Goal: Task Accomplishment & Management: Manage account settings

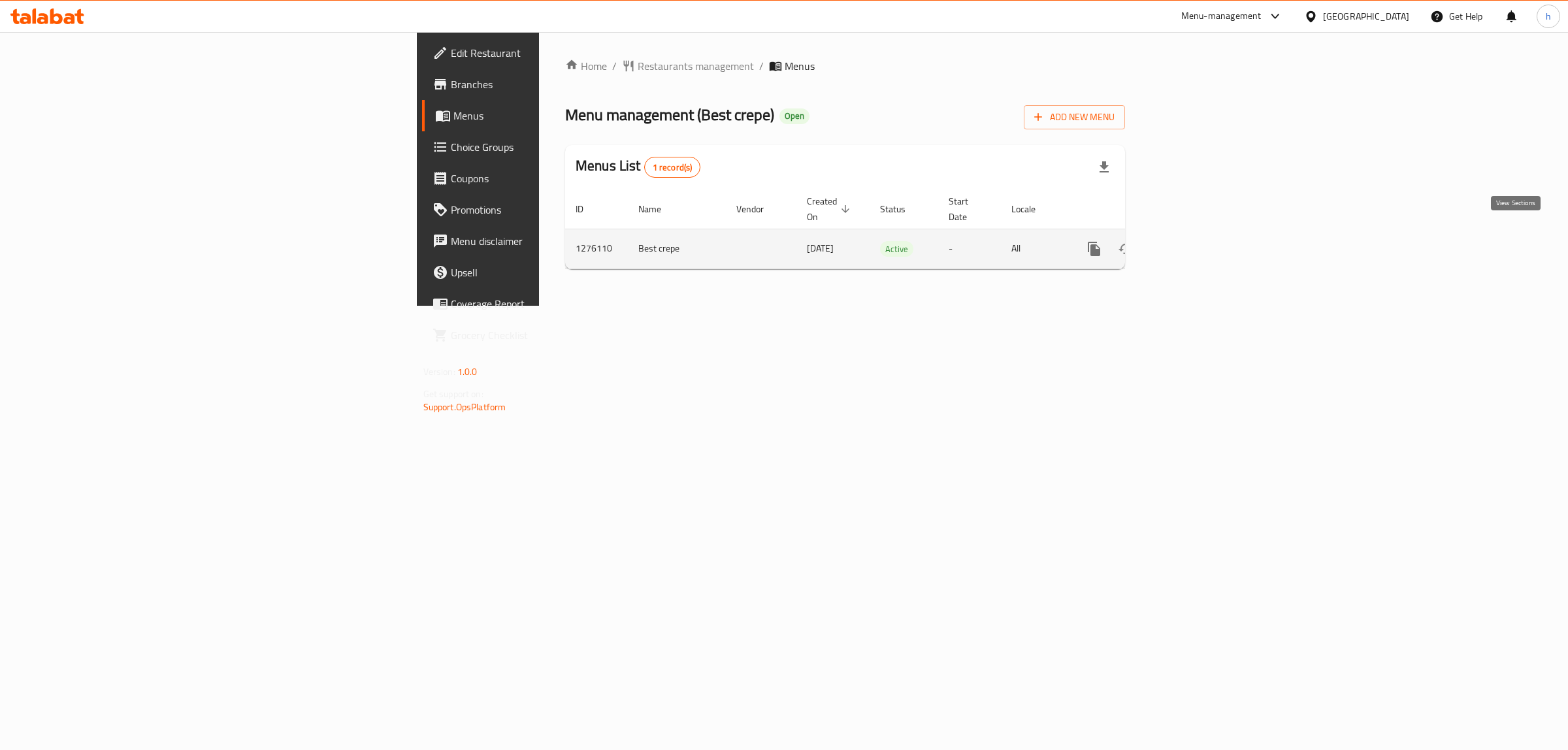
click at [1196, 241] on icon "enhanced table" at bounding box center [1188, 249] width 16 height 16
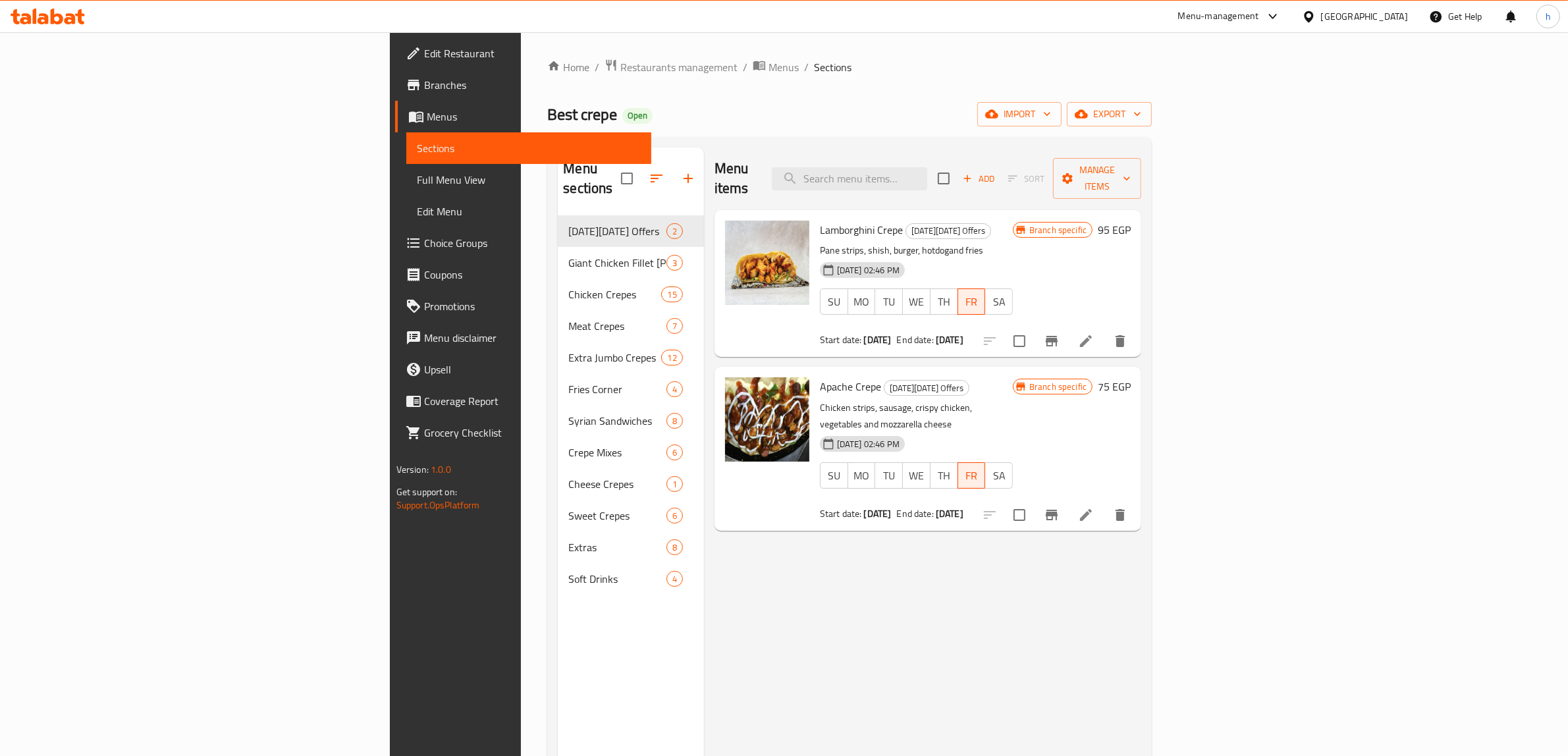
click at [426, 110] on span "Menus" at bounding box center [533, 116] width 215 height 16
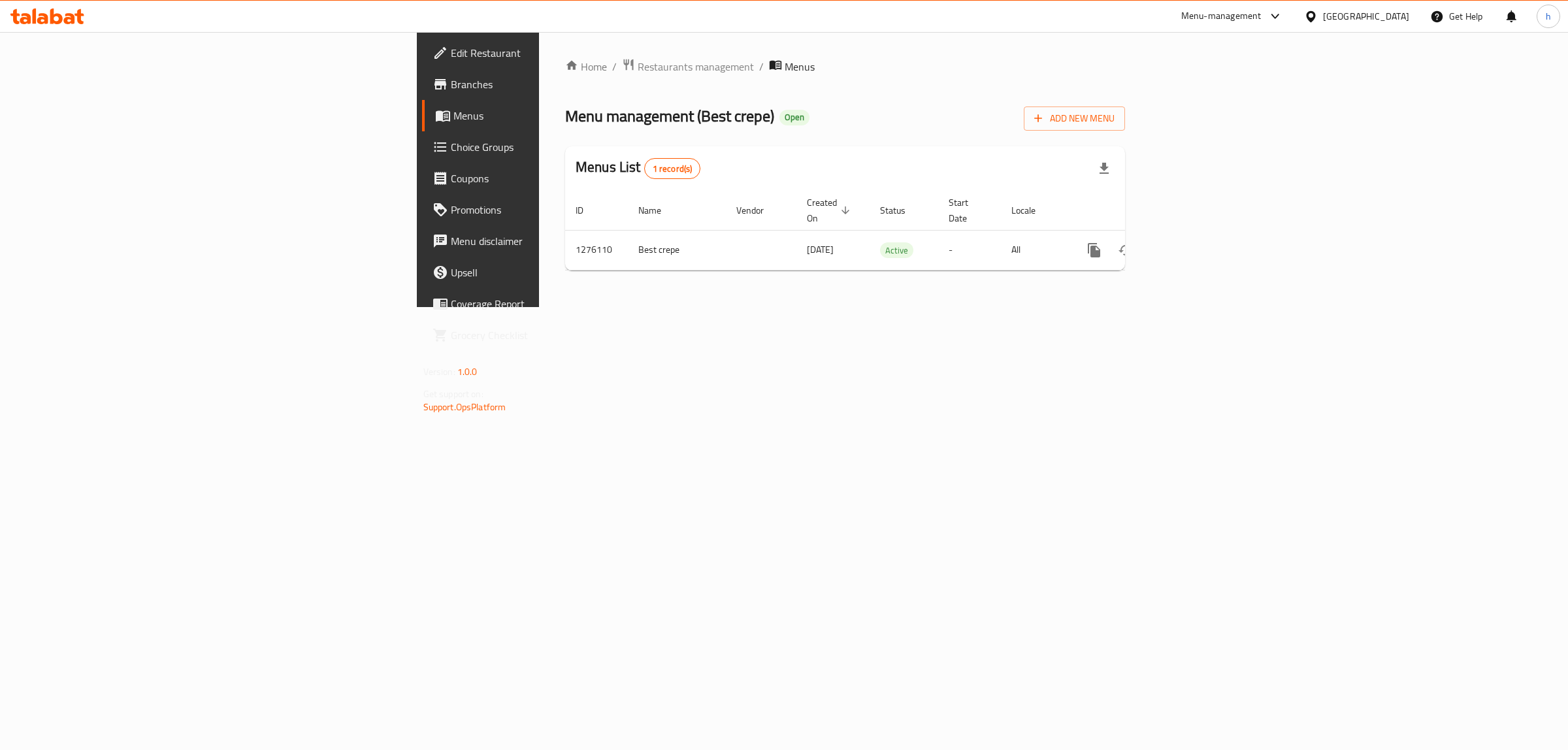
click at [451, 76] on span "Branches" at bounding box center [559, 84] width 218 height 16
click at [1204, 233] on link "enhanced table" at bounding box center [1188, 249] width 31 height 31
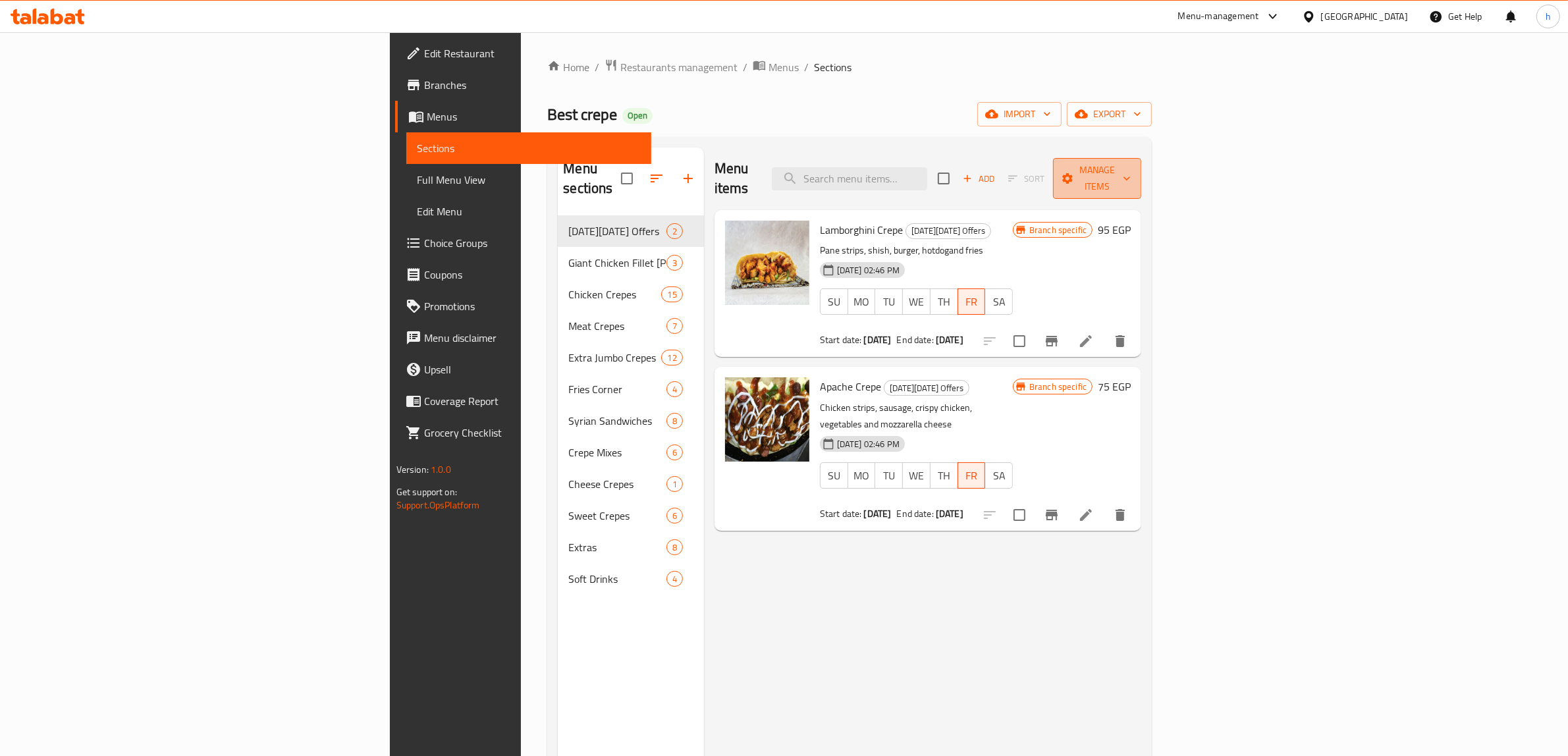
click at [1131, 175] on span "Manage items" at bounding box center [1097, 178] width 67 height 33
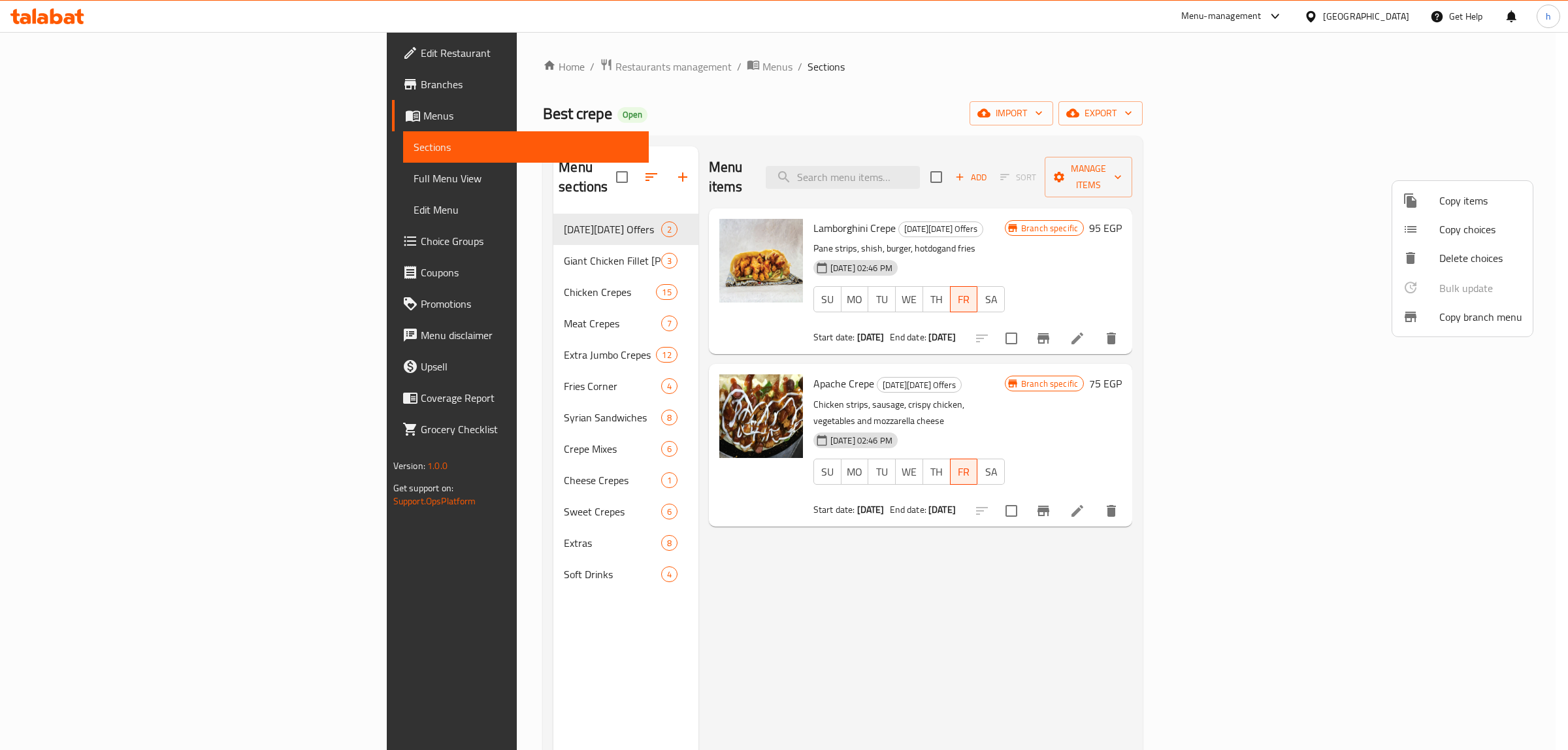
click at [1503, 314] on span "Copy branch menu" at bounding box center [1480, 317] width 83 height 16
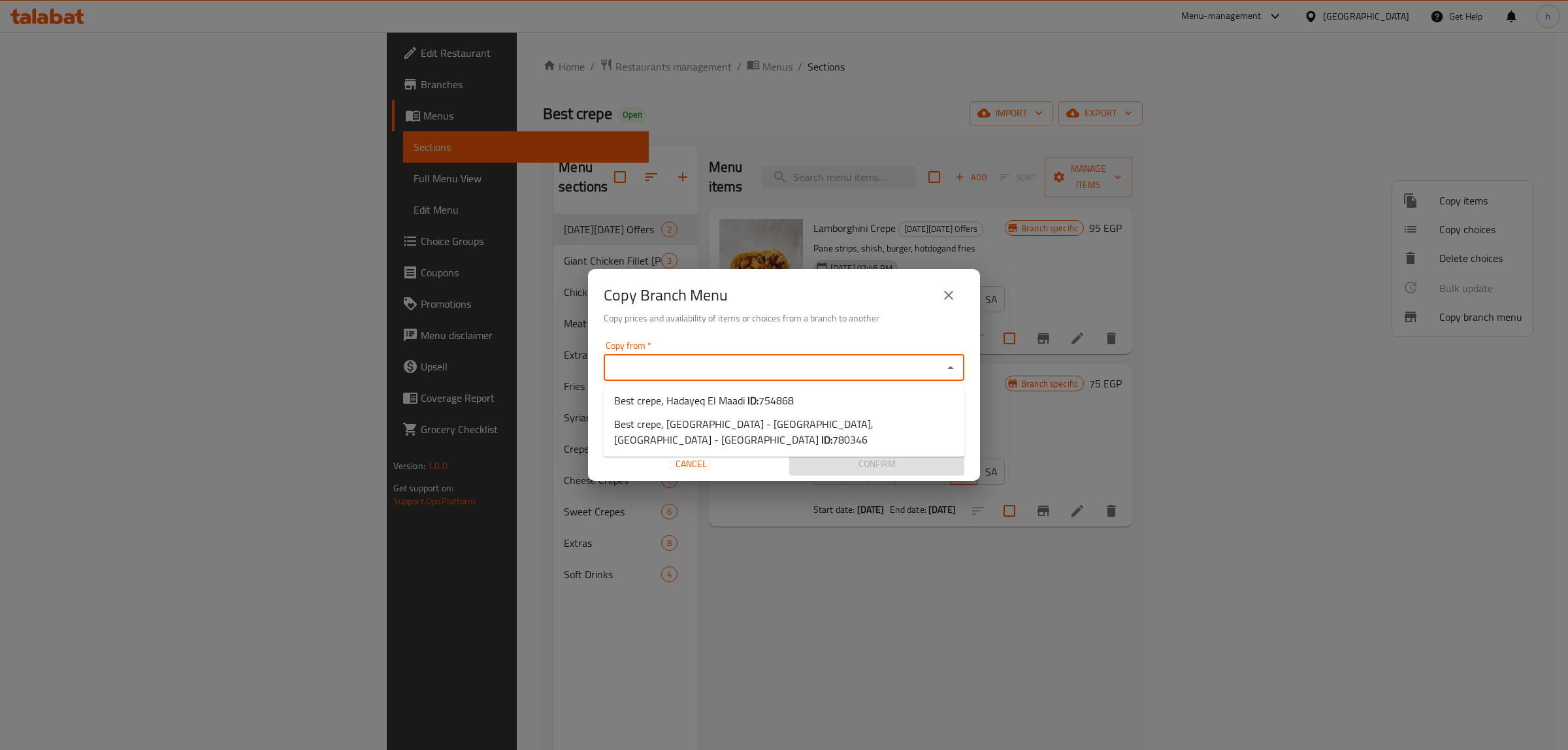
click at [742, 374] on input "Copy from   *" at bounding box center [773, 368] width 331 height 18
click at [791, 403] on span "754868" at bounding box center [776, 400] width 35 height 20
type input "Best crepe, Hadayeq El Maadi"
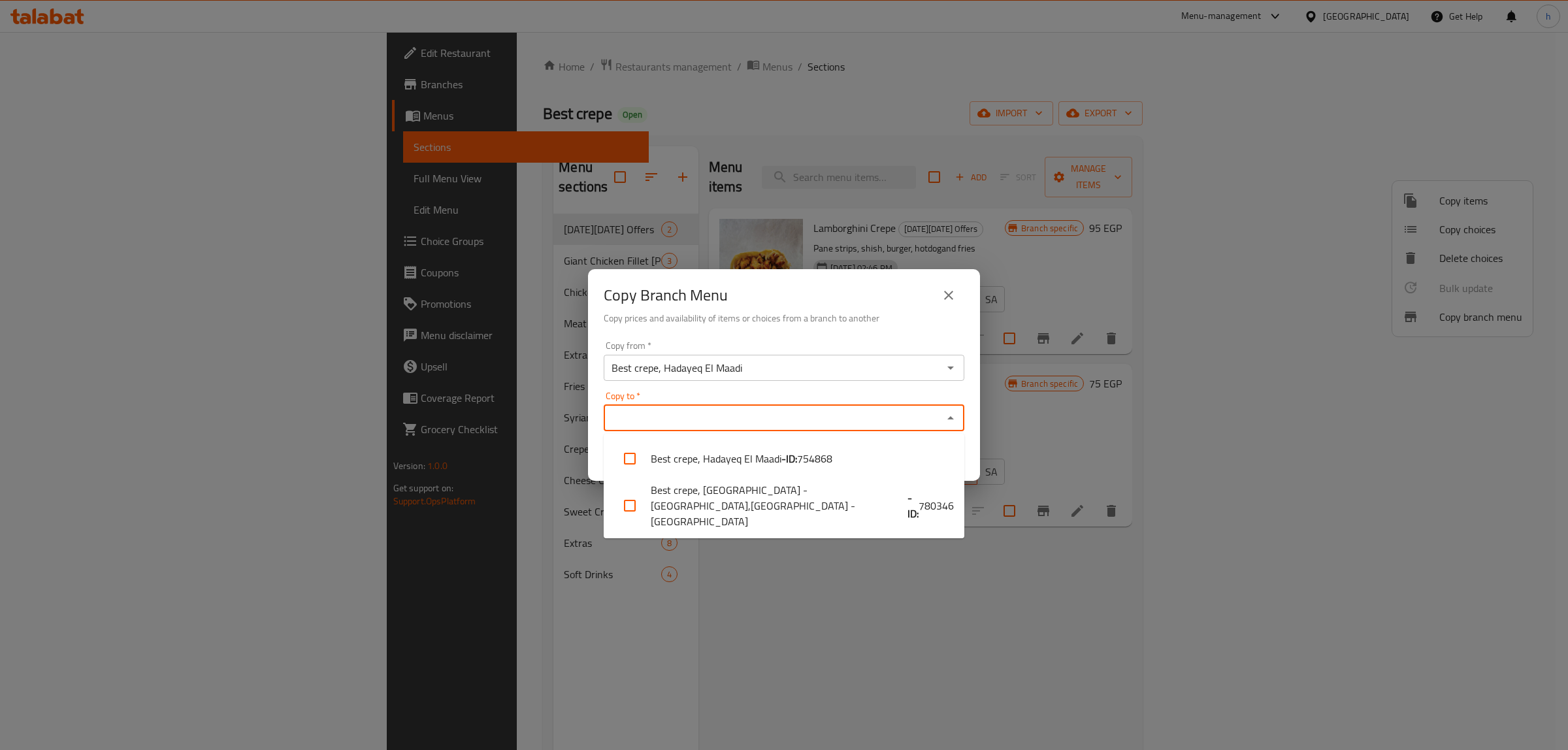
click at [782, 417] on input "Copy to   *" at bounding box center [773, 418] width 331 height 18
click at [907, 500] on b "- ID:" at bounding box center [913, 506] width 11 height 31
checkbox input "true"
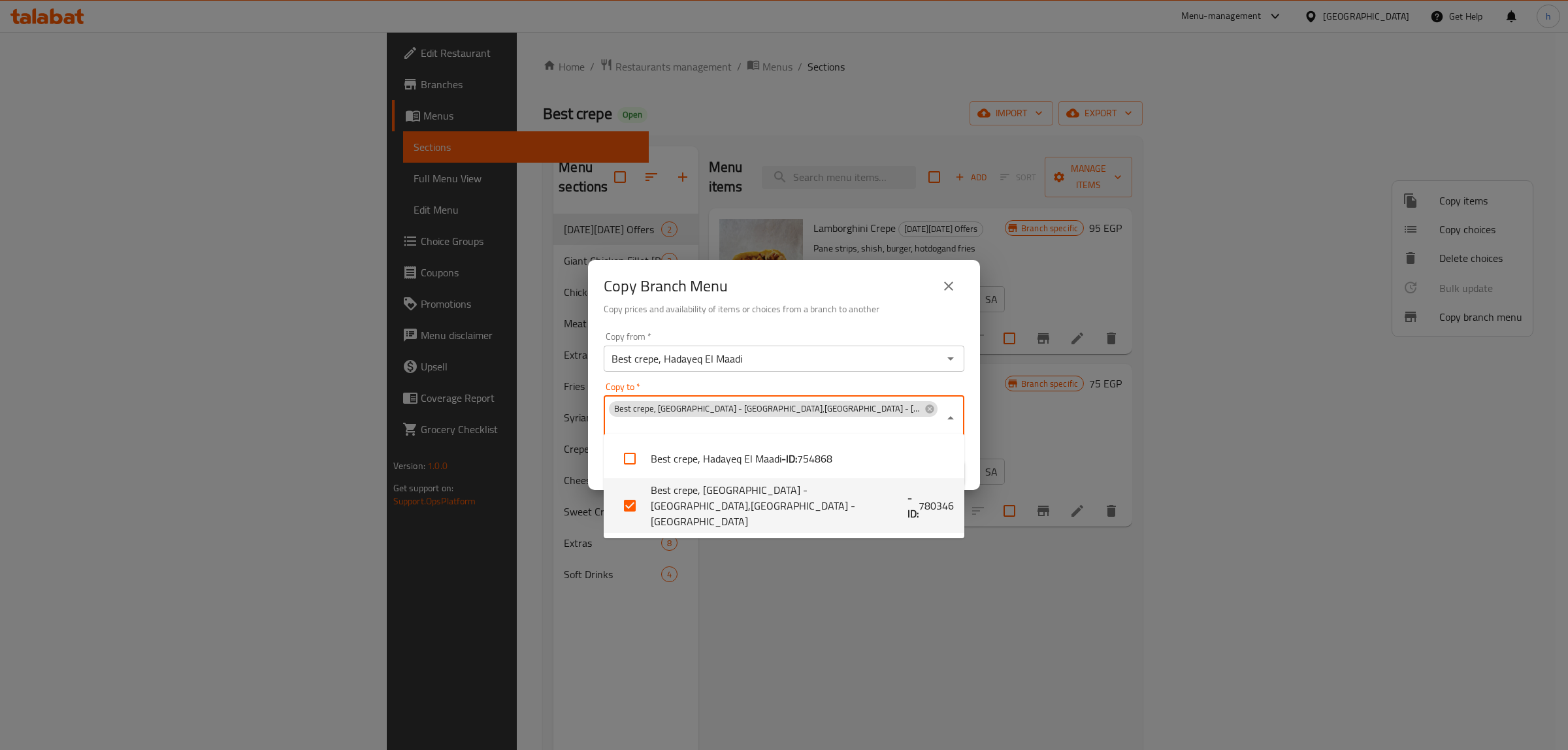
click at [1048, 543] on div "Copy Branch Menu Copy prices and availability of items or choices from a branch…" at bounding box center [784, 375] width 1568 height 750
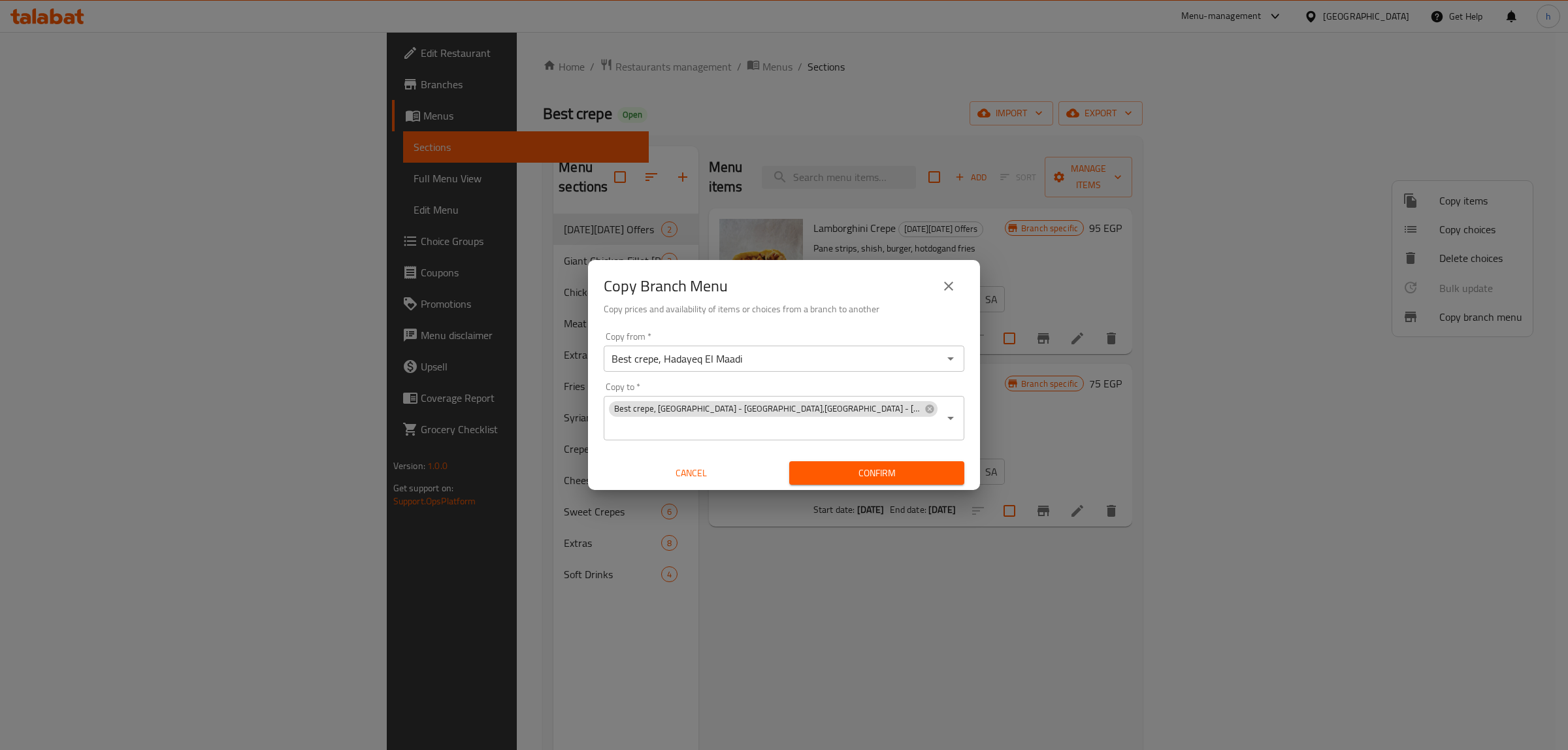
click at [838, 471] on span "Confirm" at bounding box center [876, 473] width 154 height 16
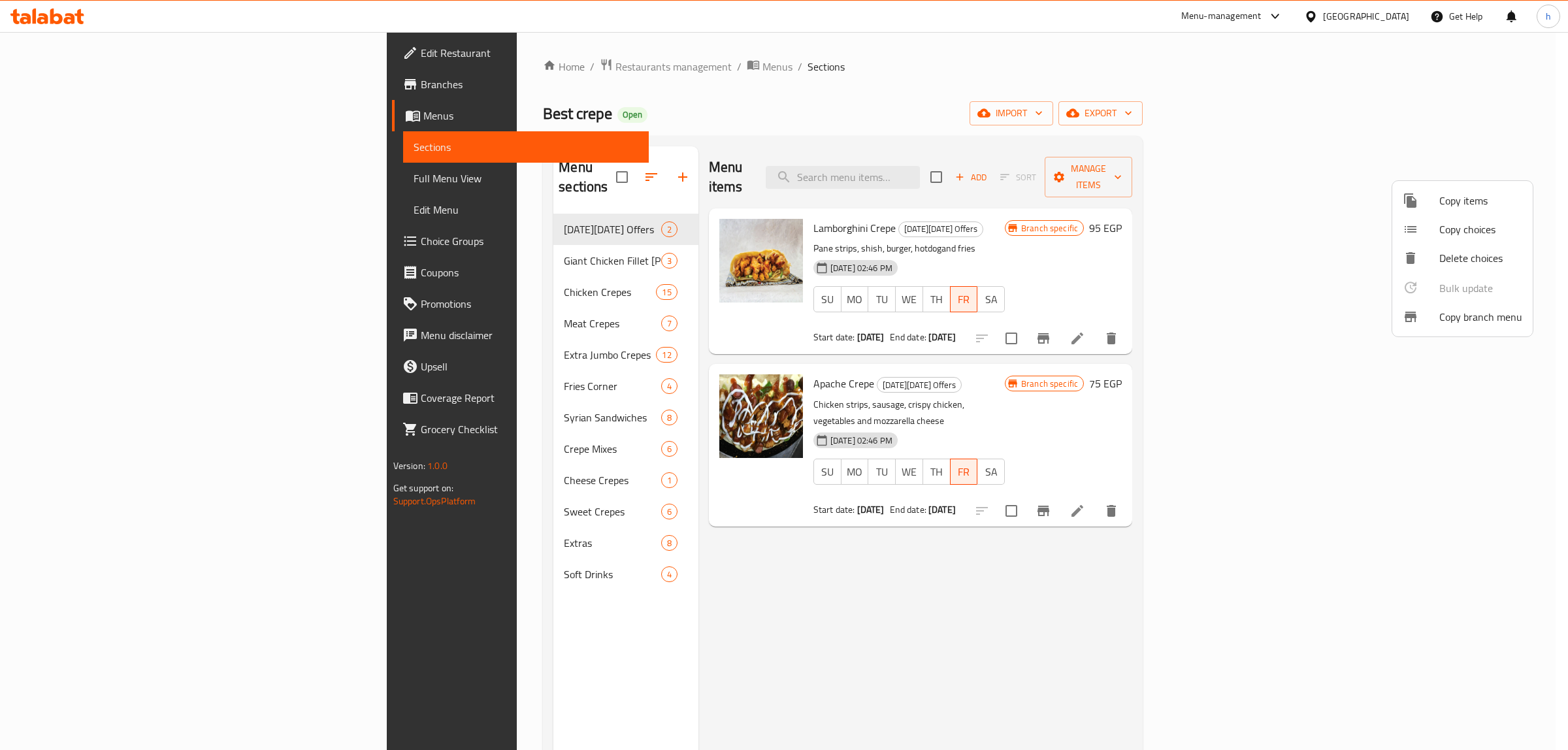
click at [89, 90] on div at bounding box center [784, 375] width 1568 height 750
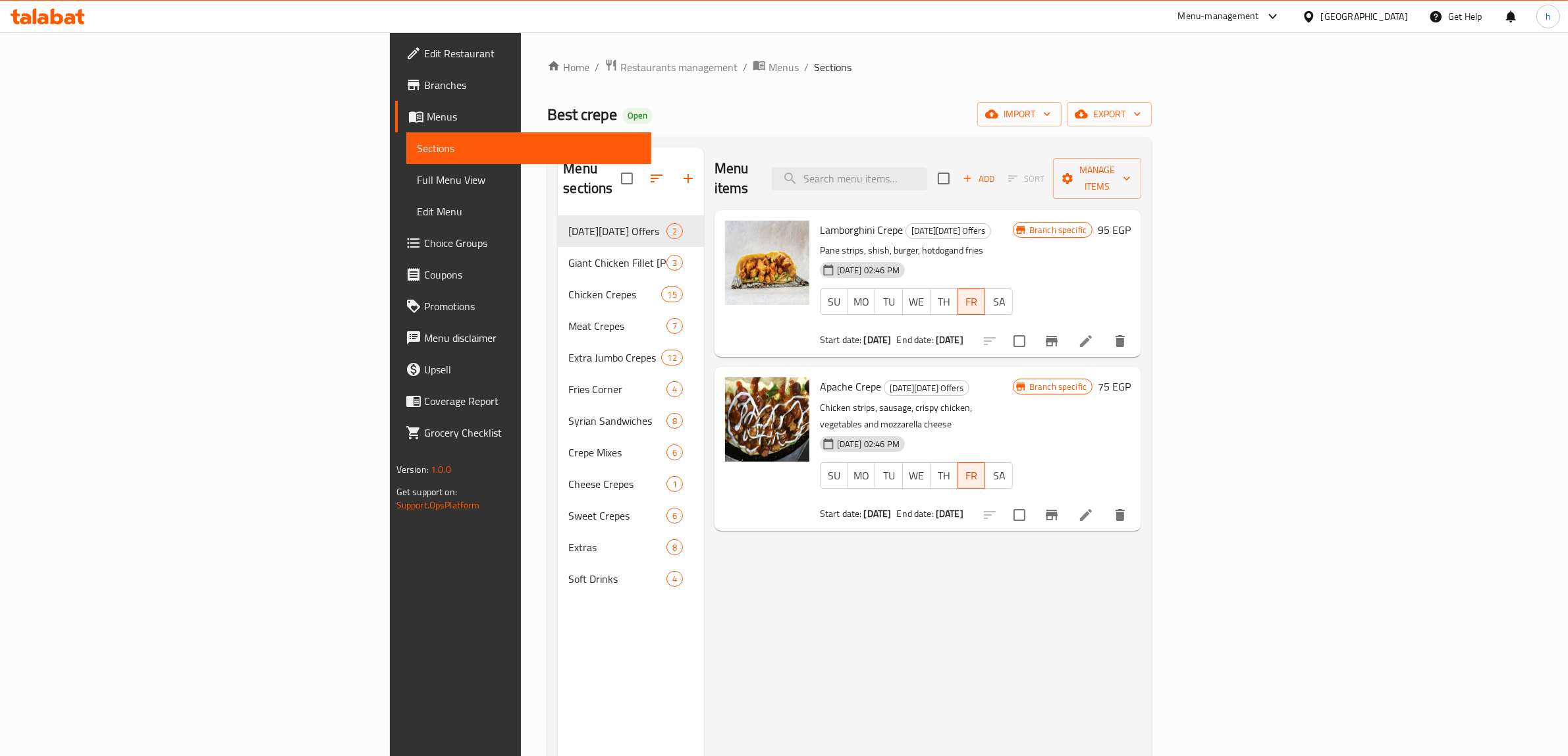
click at [424, 91] on span "Branches" at bounding box center [533, 85] width 217 height 16
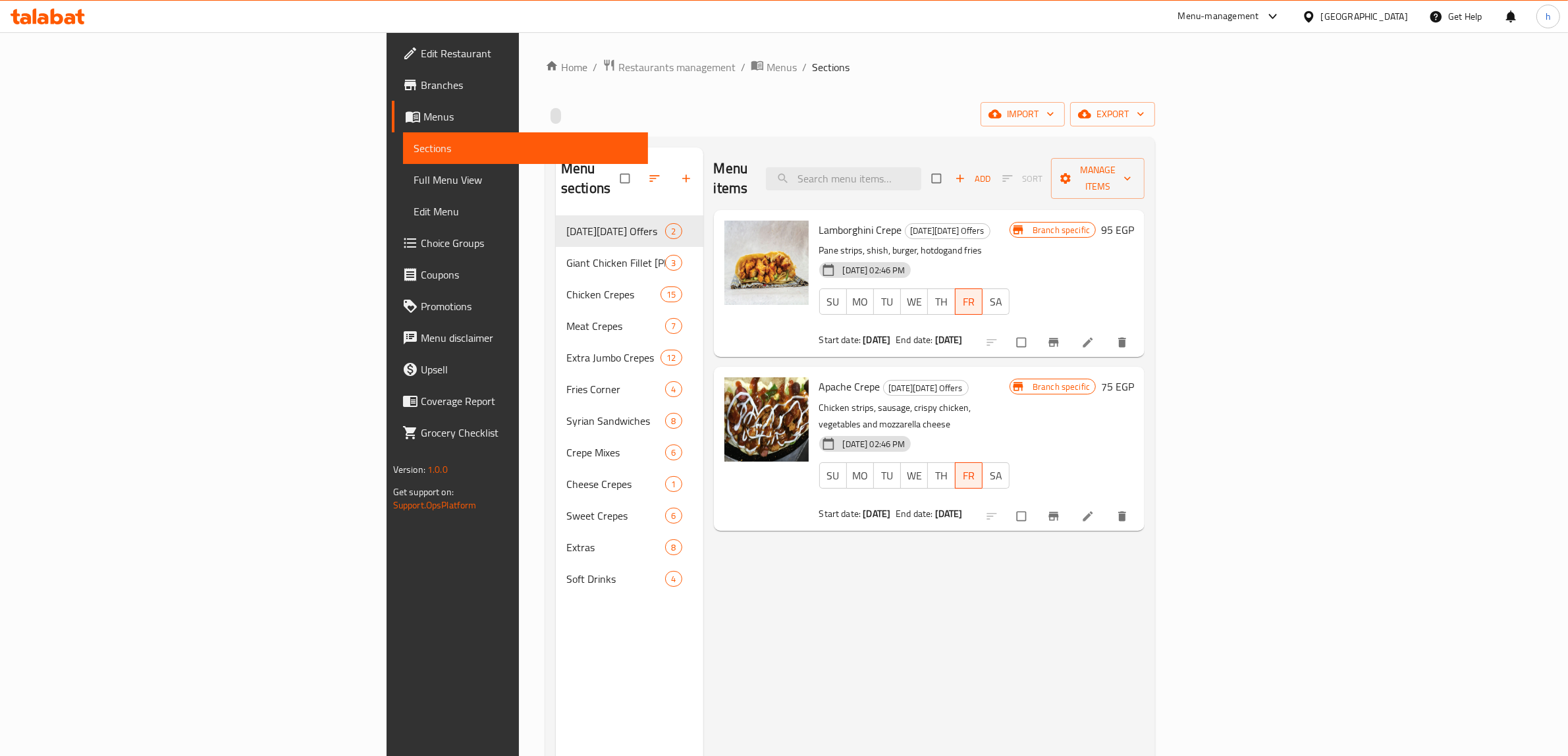
click at [424, 116] on span "Menus" at bounding box center [531, 116] width 215 height 16
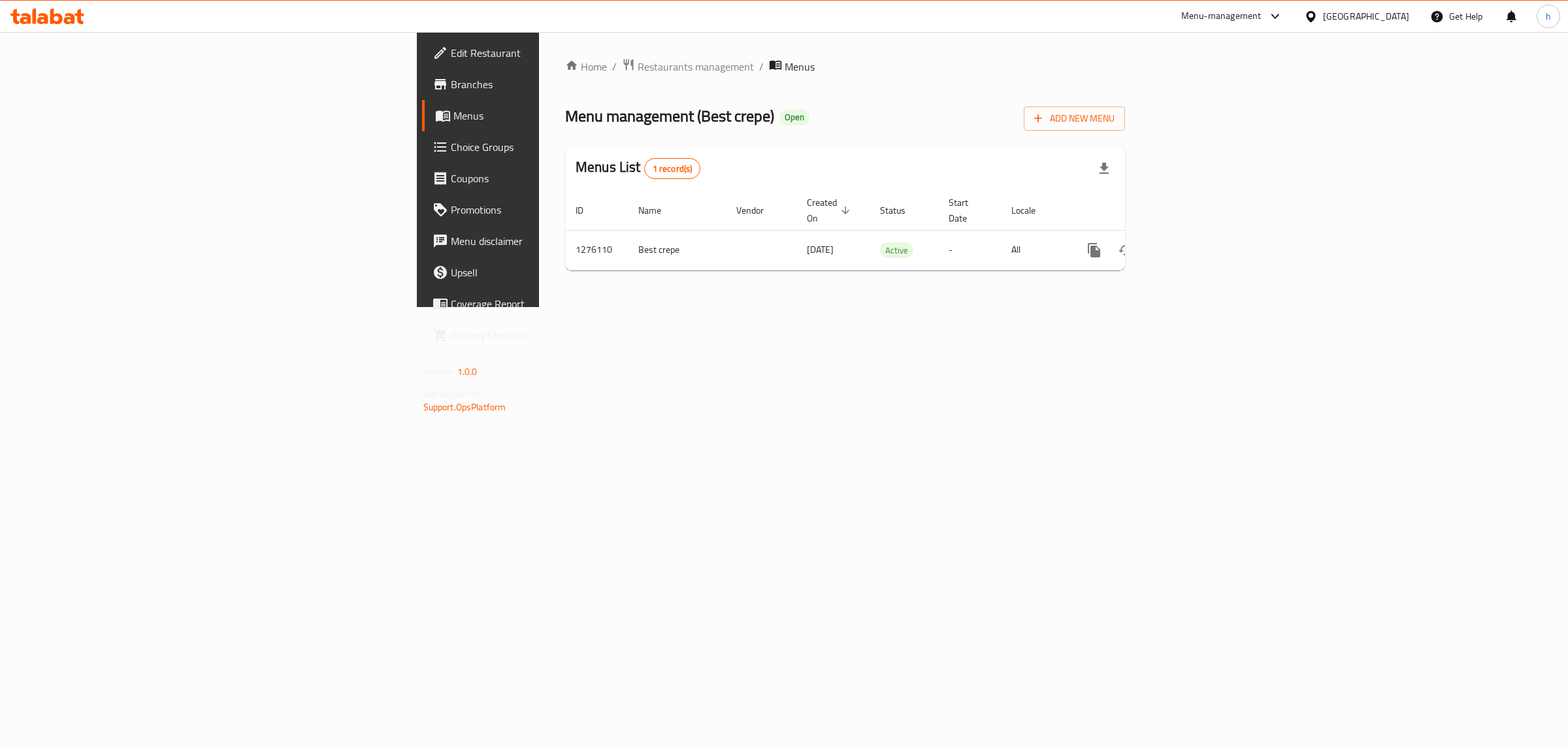
click at [417, 90] on div "Edit Restaurant Branches Menus Choice Groups Coupons Promotions Menu disclaimer…" at bounding box center [784, 169] width 735 height 275
click at [451, 86] on span "Branches" at bounding box center [559, 84] width 218 height 16
click at [1196, 241] on icon "enhanced table" at bounding box center [1188, 249] width 16 height 16
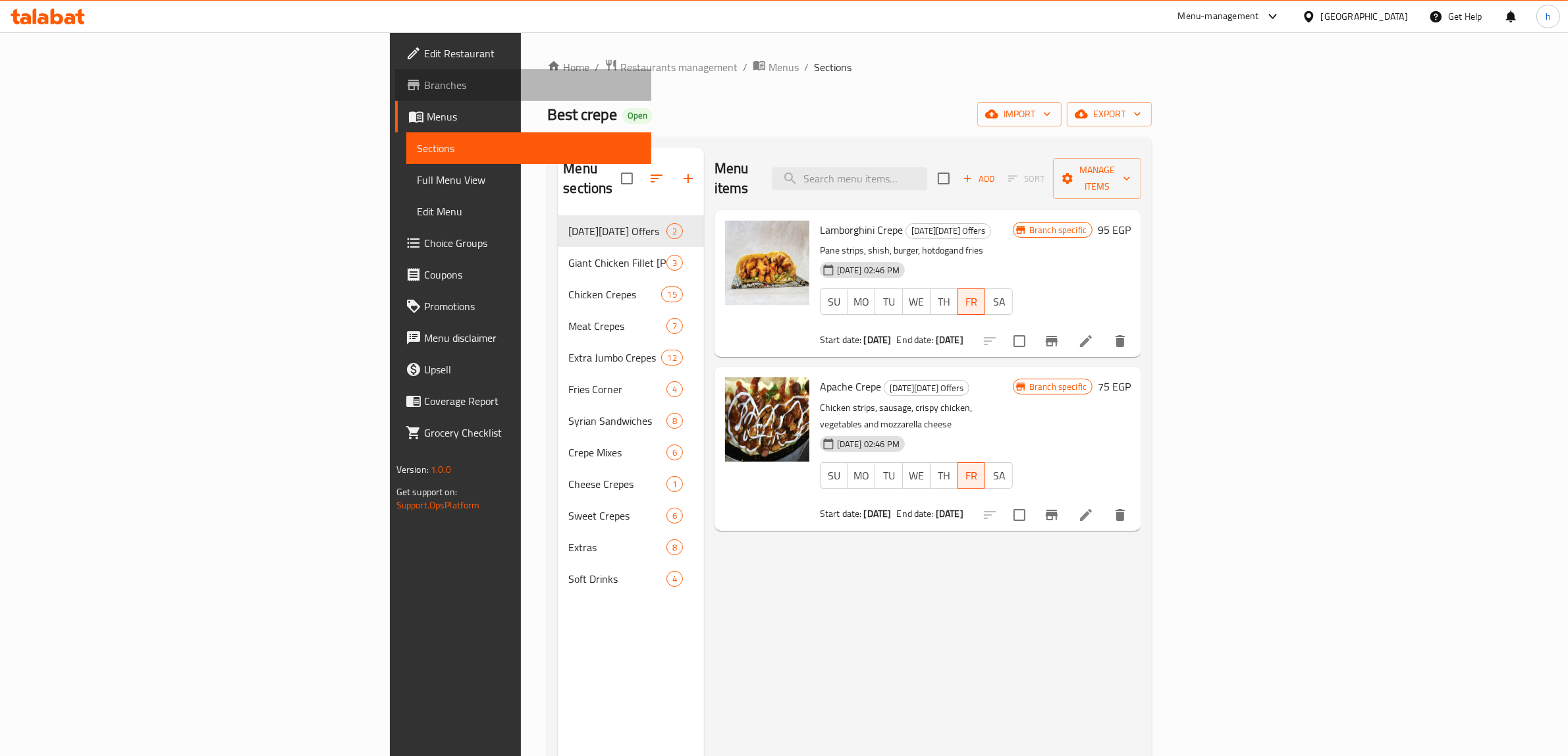
click at [424, 84] on span "Branches" at bounding box center [533, 85] width 217 height 16
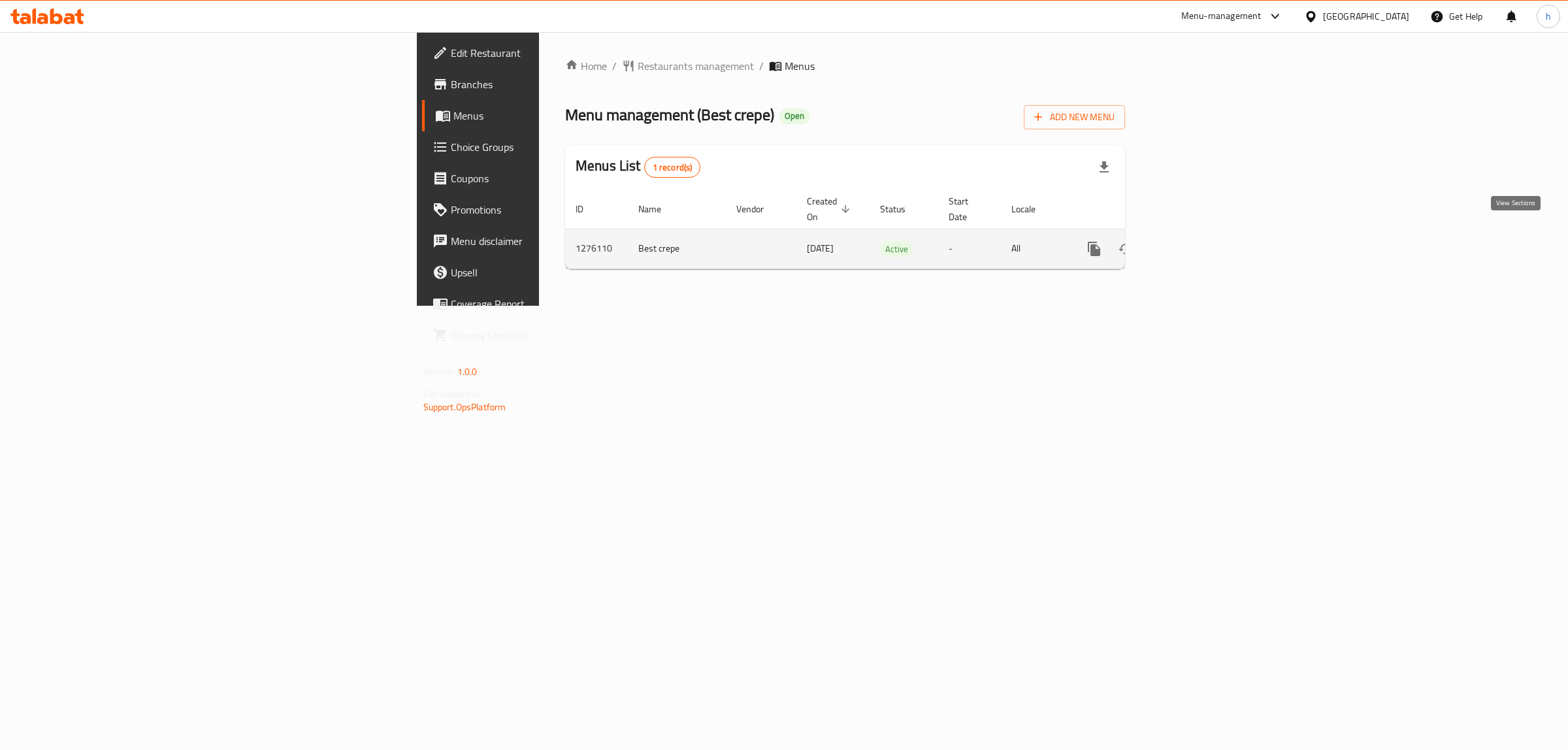
click at [1196, 241] on icon "enhanced table" at bounding box center [1188, 249] width 16 height 16
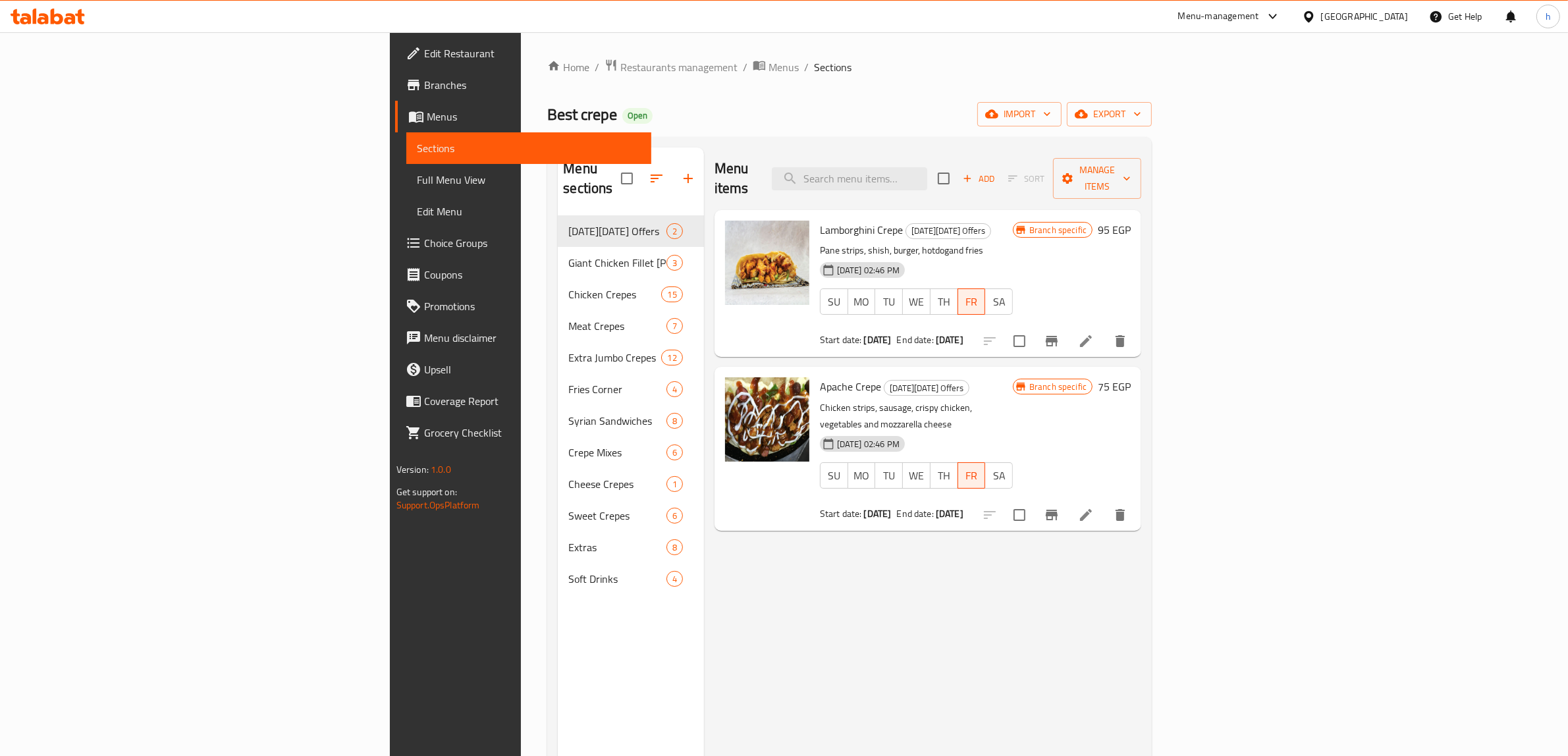
click at [424, 86] on span "Branches" at bounding box center [533, 85] width 217 height 16
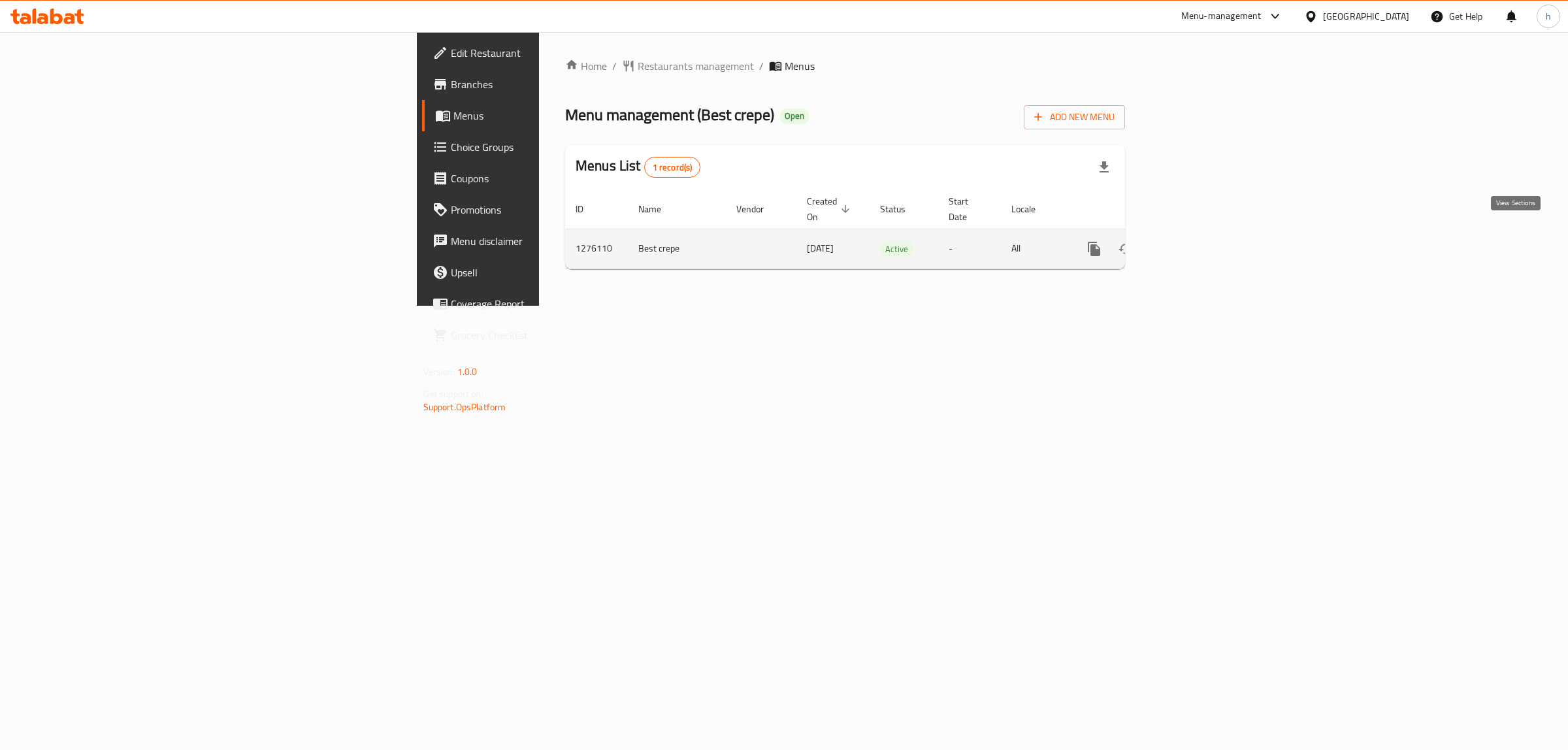
click at [1194, 243] on icon "enhanced table" at bounding box center [1188, 249] width 12 height 12
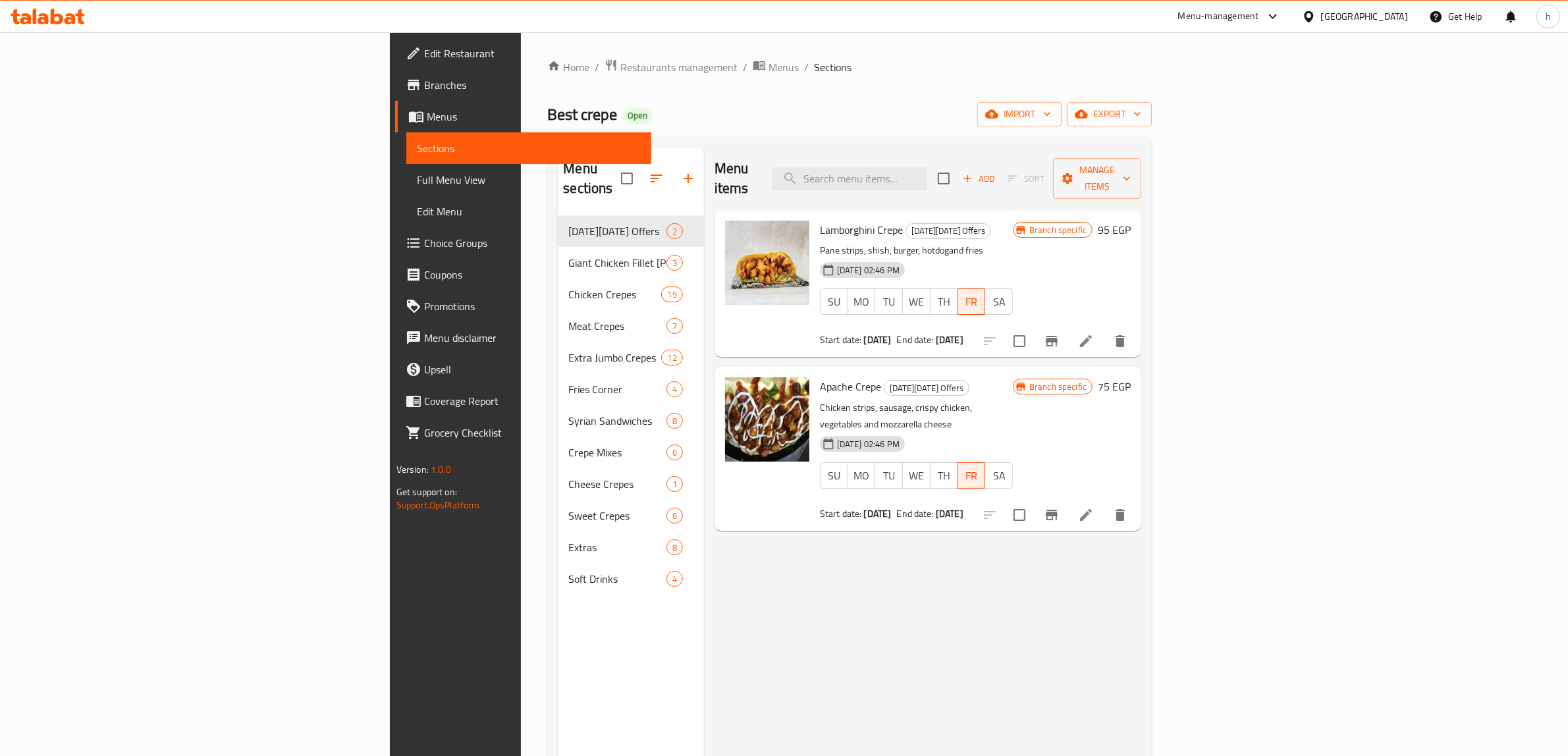
click at [424, 88] on span "Branches" at bounding box center [533, 85] width 217 height 16
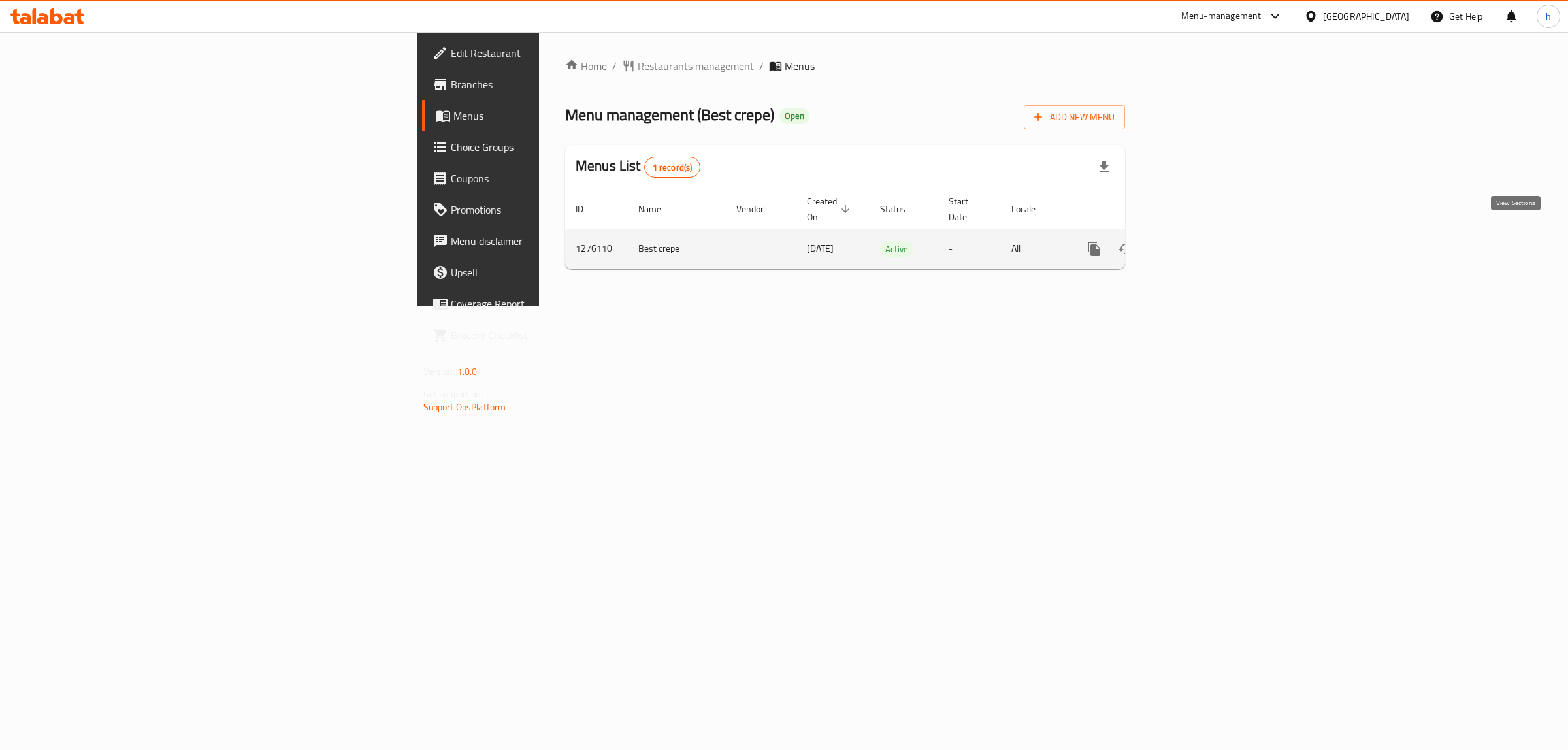
click at [1196, 241] on icon "enhanced table" at bounding box center [1188, 249] width 16 height 16
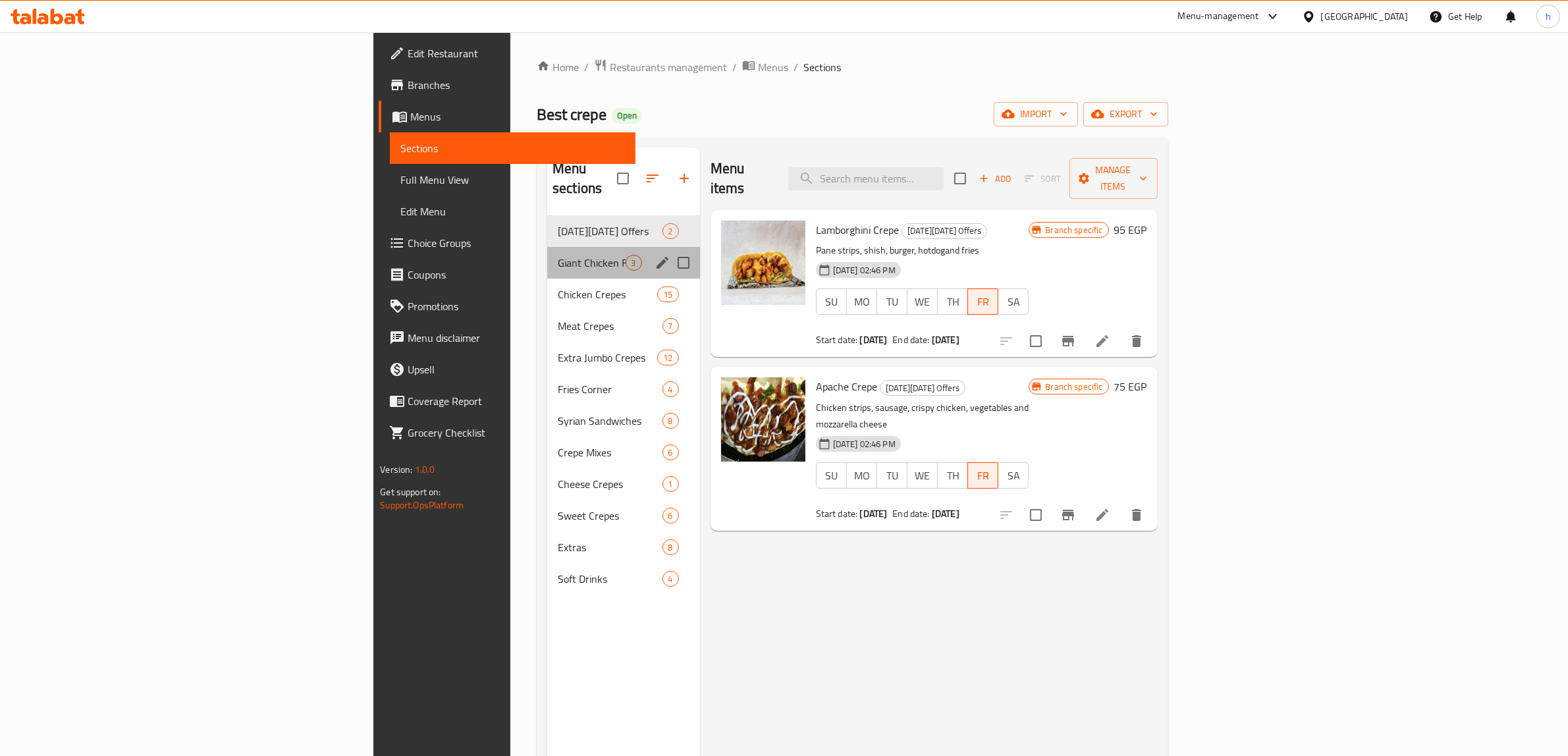
drag, startPoint x: 482, startPoint y: 230, endPoint x: 488, endPoint y: 190, distance: 40.4
click at [547, 247] on div "Giant Chicken Fillet [PERSON_NAME] Sandwiches 3" at bounding box center [623, 262] width 153 height 31
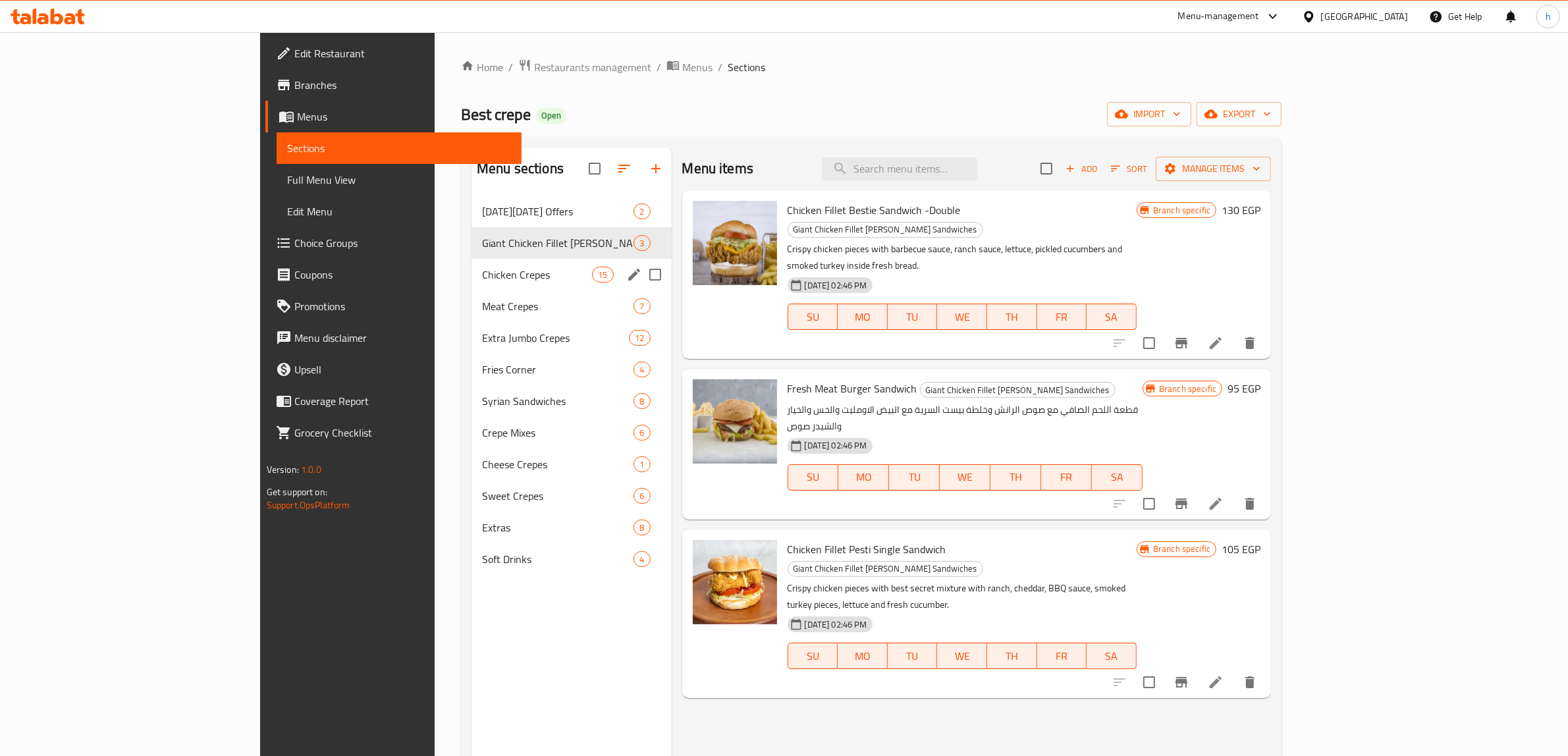
click at [482, 272] on span "Chicken Crepes" at bounding box center [537, 275] width 110 height 16
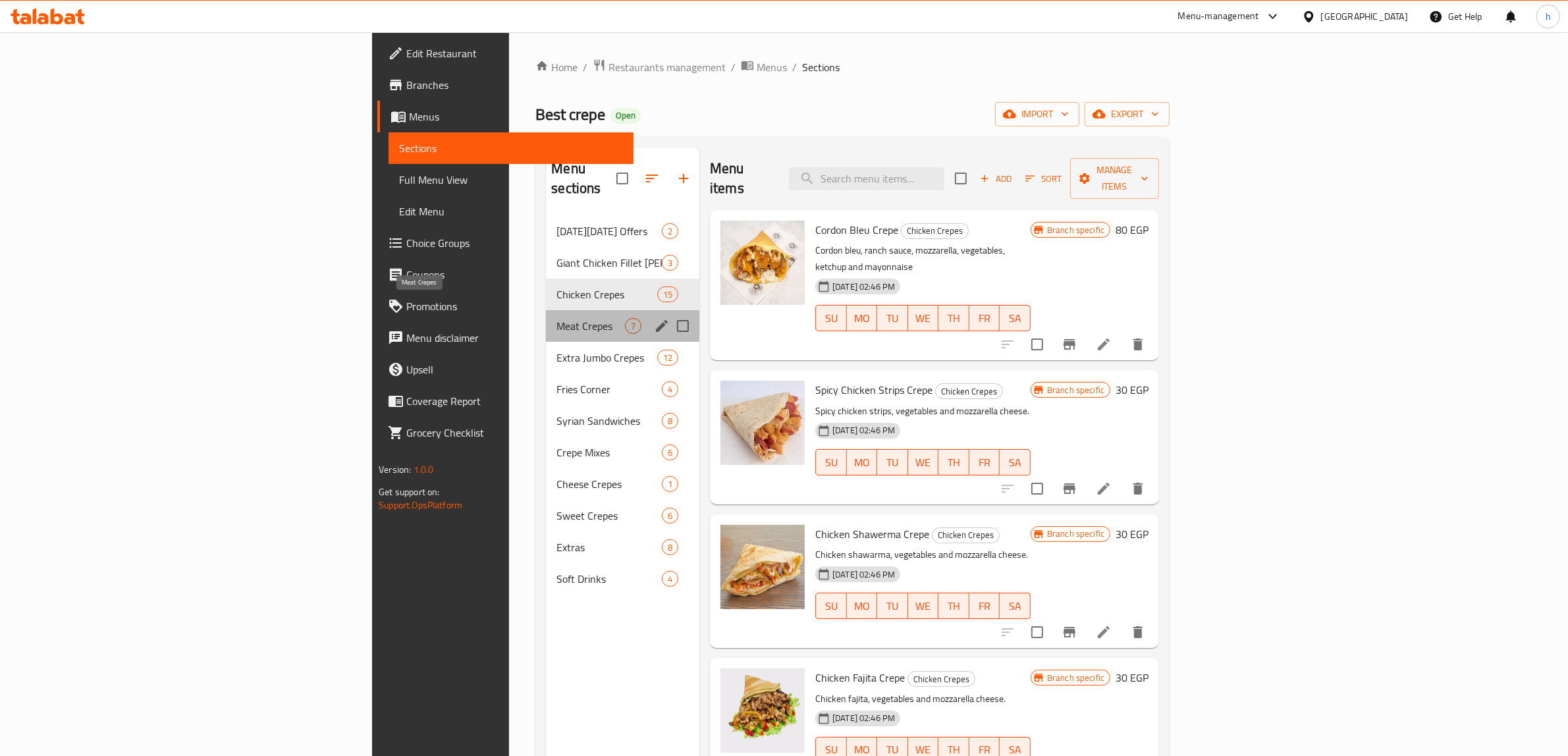
click at [556, 318] on span "Meat Crepes" at bounding box center [590, 326] width 68 height 16
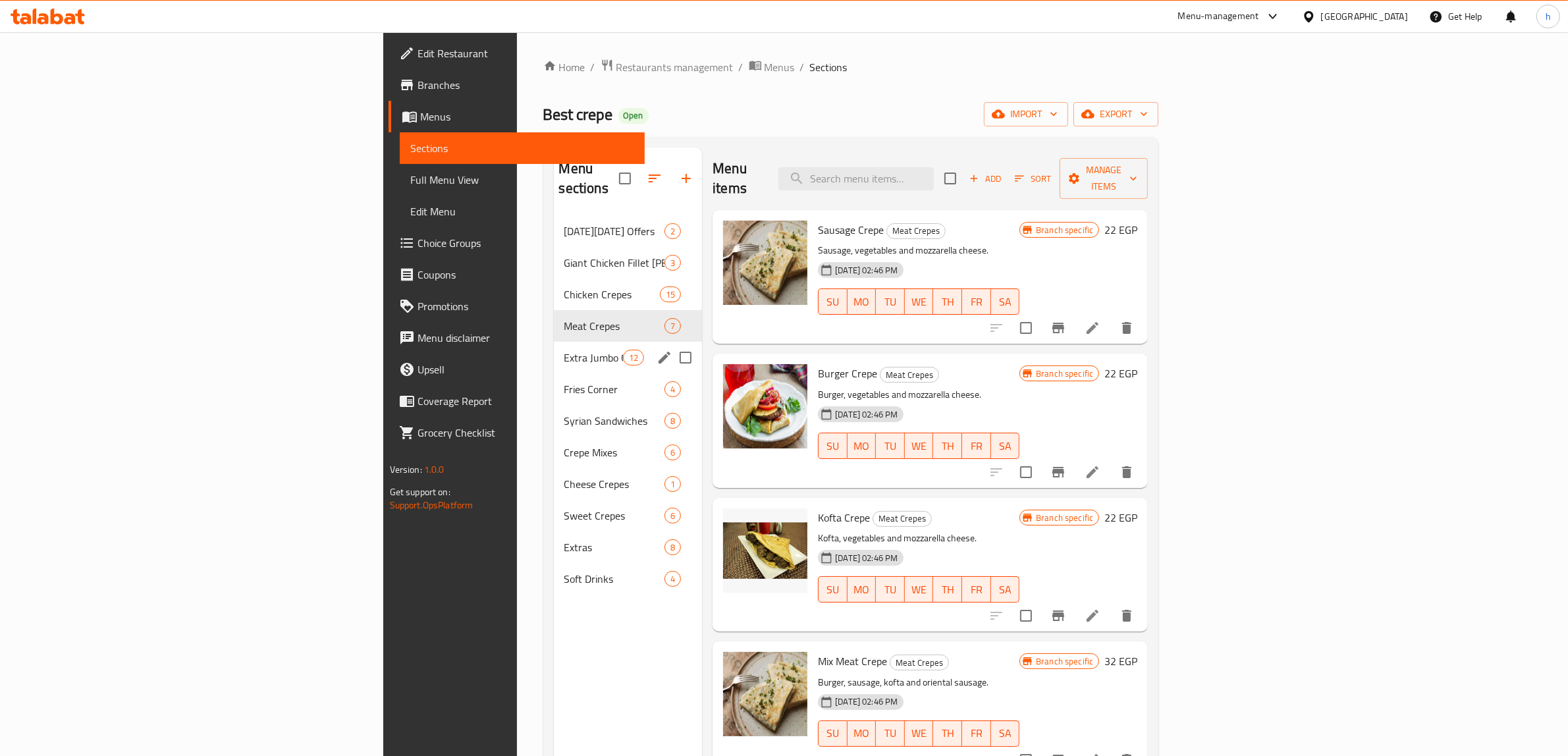
click at [554, 342] on div "Extra Jumbo Crepes 12" at bounding box center [628, 357] width 149 height 31
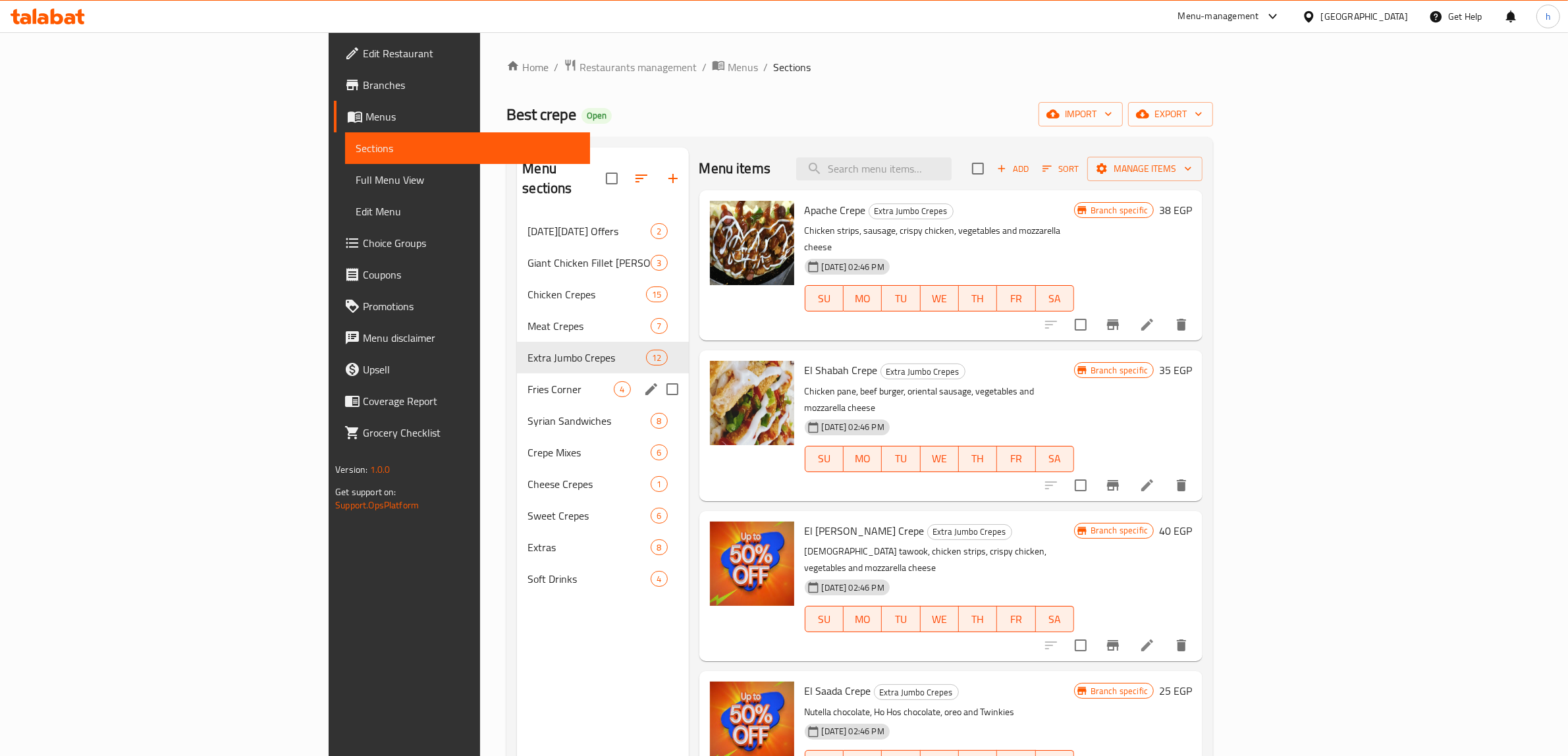
click at [517, 379] on div "Fries Corner 4" at bounding box center [603, 389] width 171 height 31
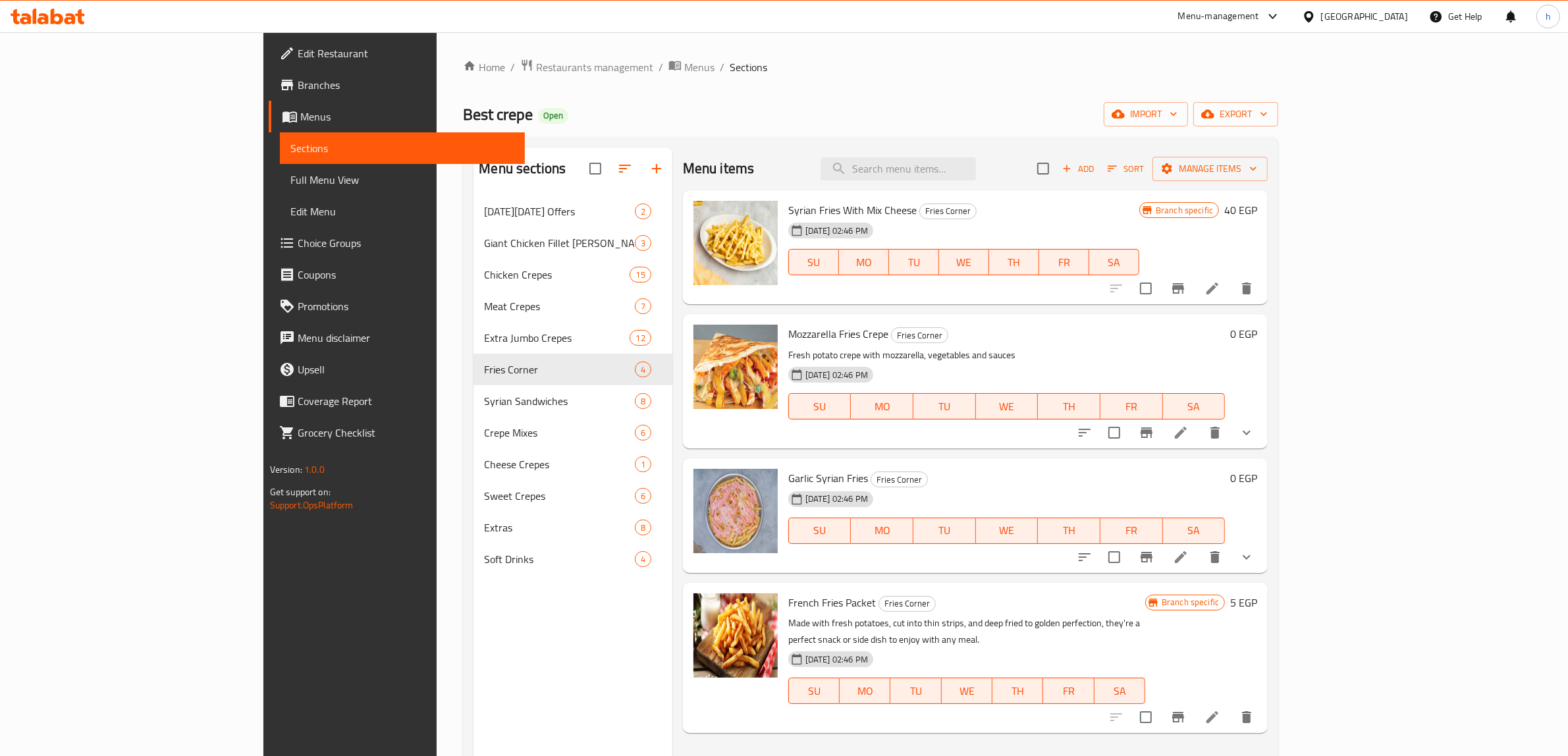
click at [300, 121] on span "Menus" at bounding box center [407, 116] width 215 height 16
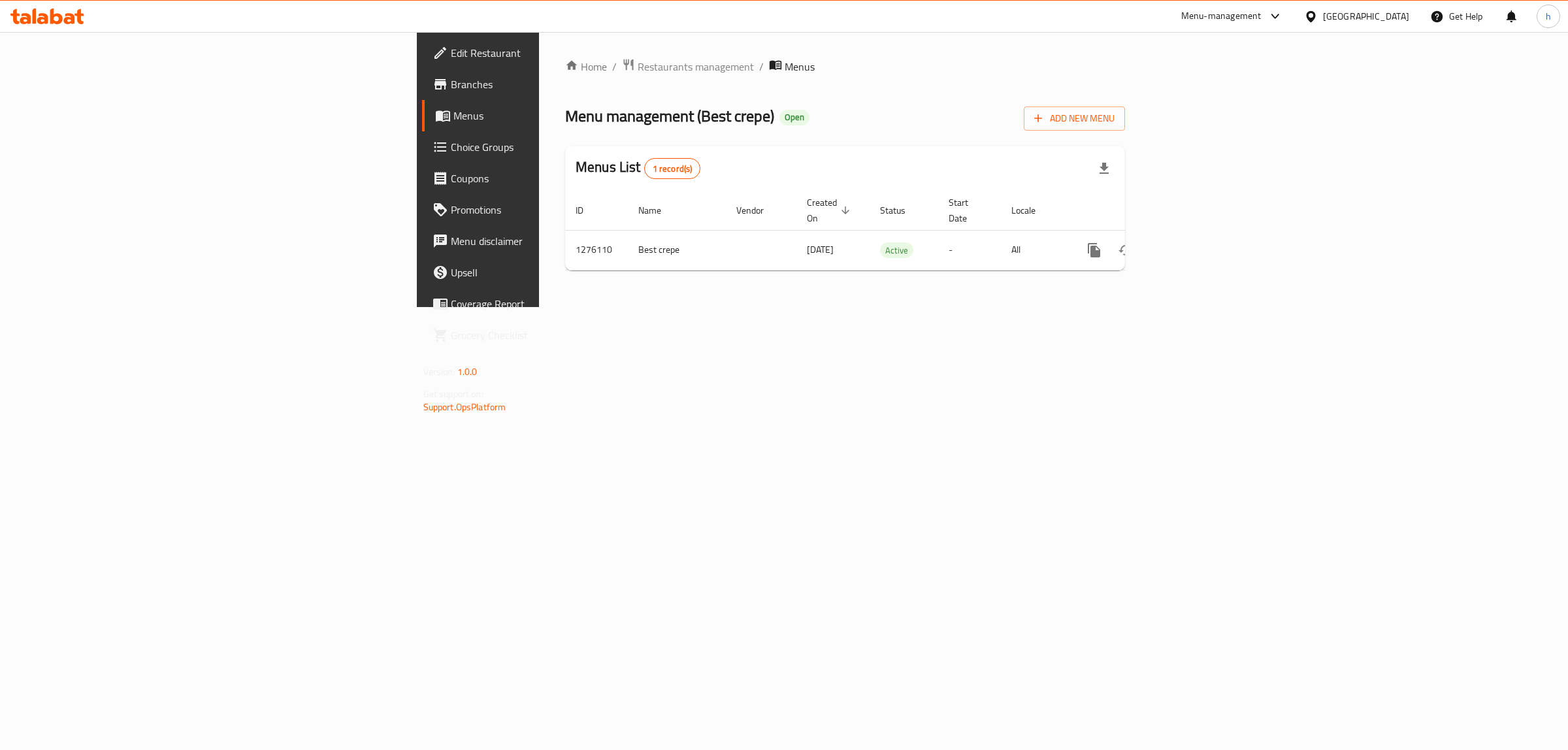
click at [451, 85] on span "Branches" at bounding box center [559, 84] width 218 height 16
click at [1196, 241] on icon "enhanced table" at bounding box center [1188, 249] width 16 height 16
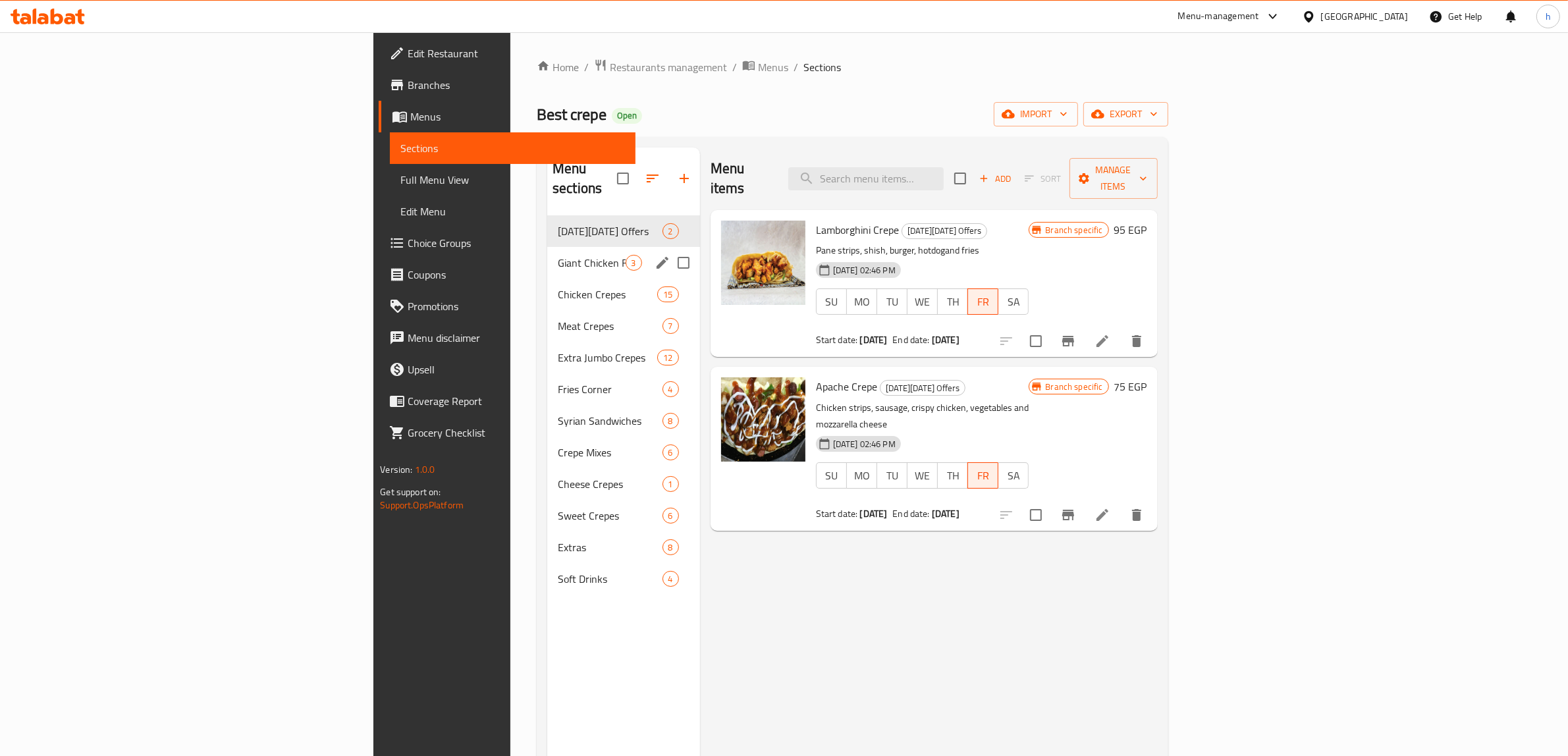
click at [547, 247] on div "Giant Chicken Fillet [PERSON_NAME] Sandwiches 3" at bounding box center [623, 262] width 153 height 31
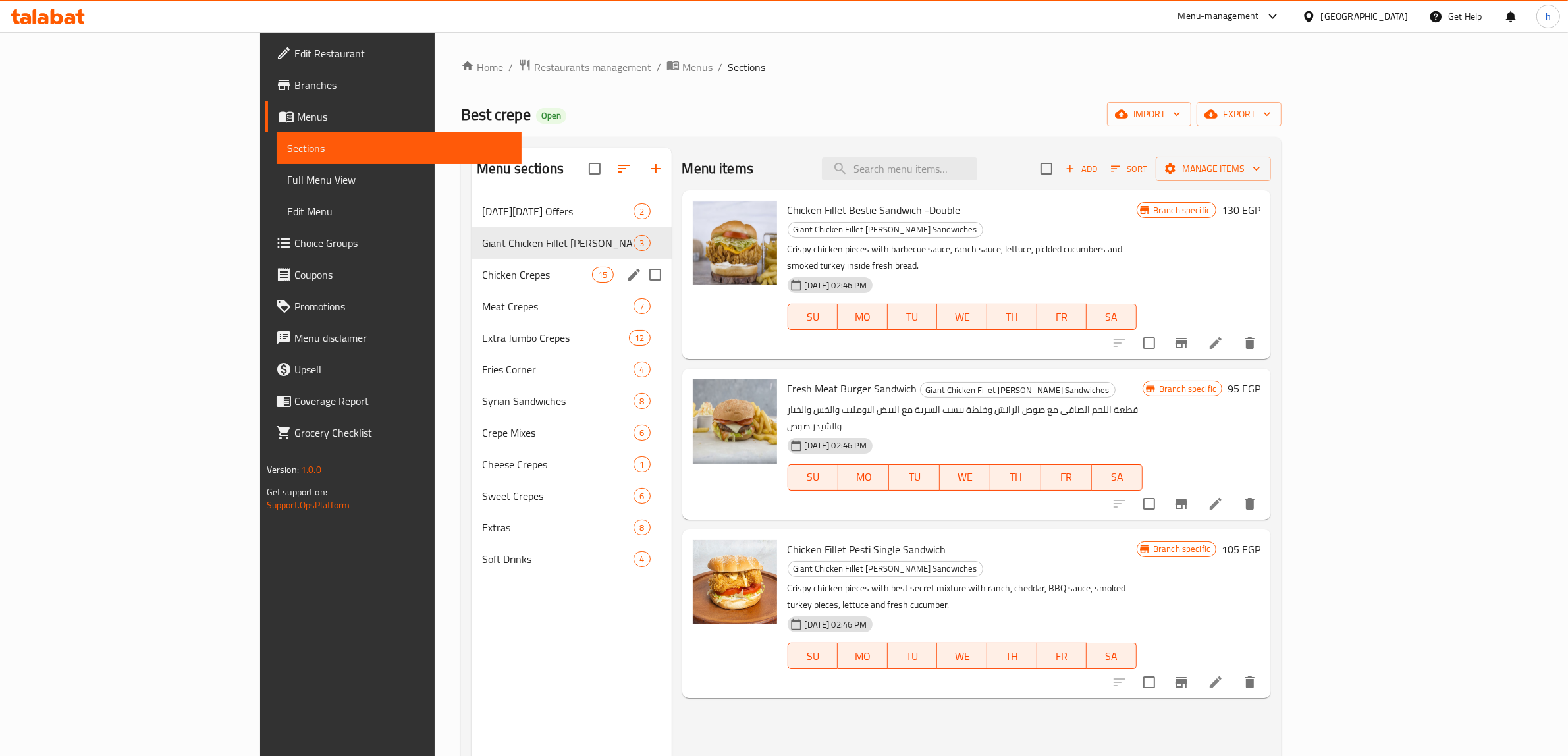
click at [471, 265] on div "Chicken Crepes 15" at bounding box center [571, 275] width 200 height 31
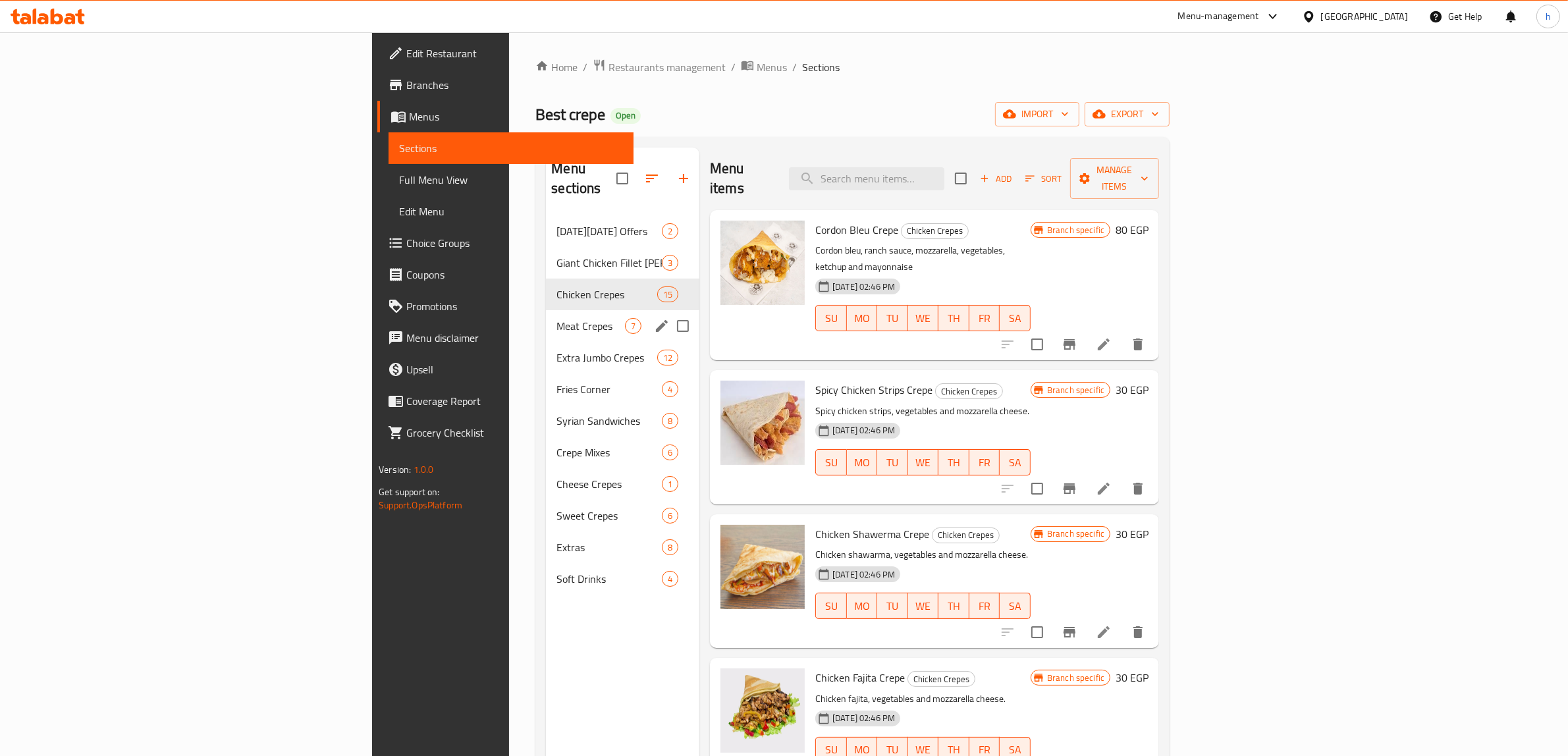
click at [556, 318] on span "Meat Crepes" at bounding box center [590, 326] width 68 height 16
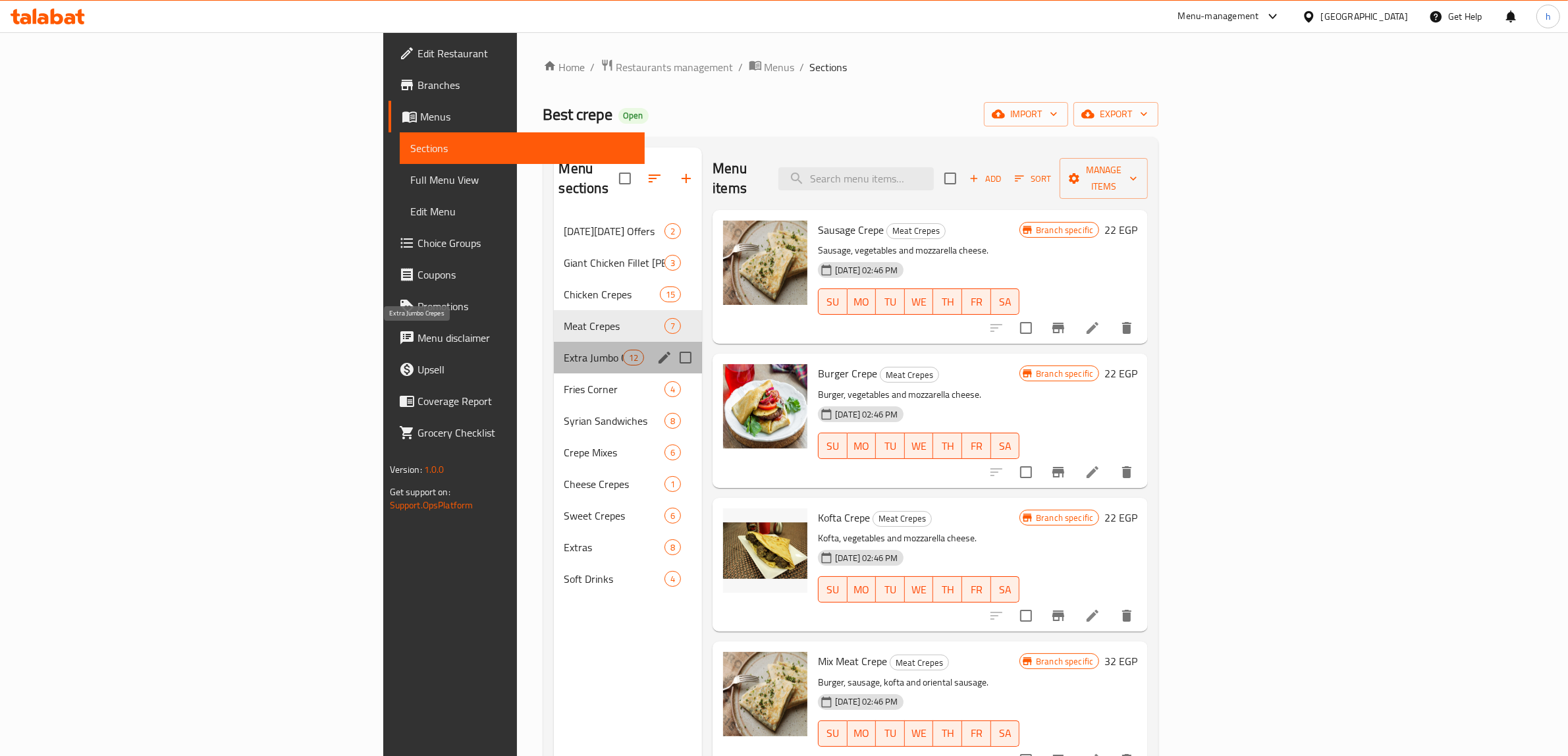
click at [565, 349] on span "Extra Jumbo Crepes" at bounding box center [594, 357] width 58 height 16
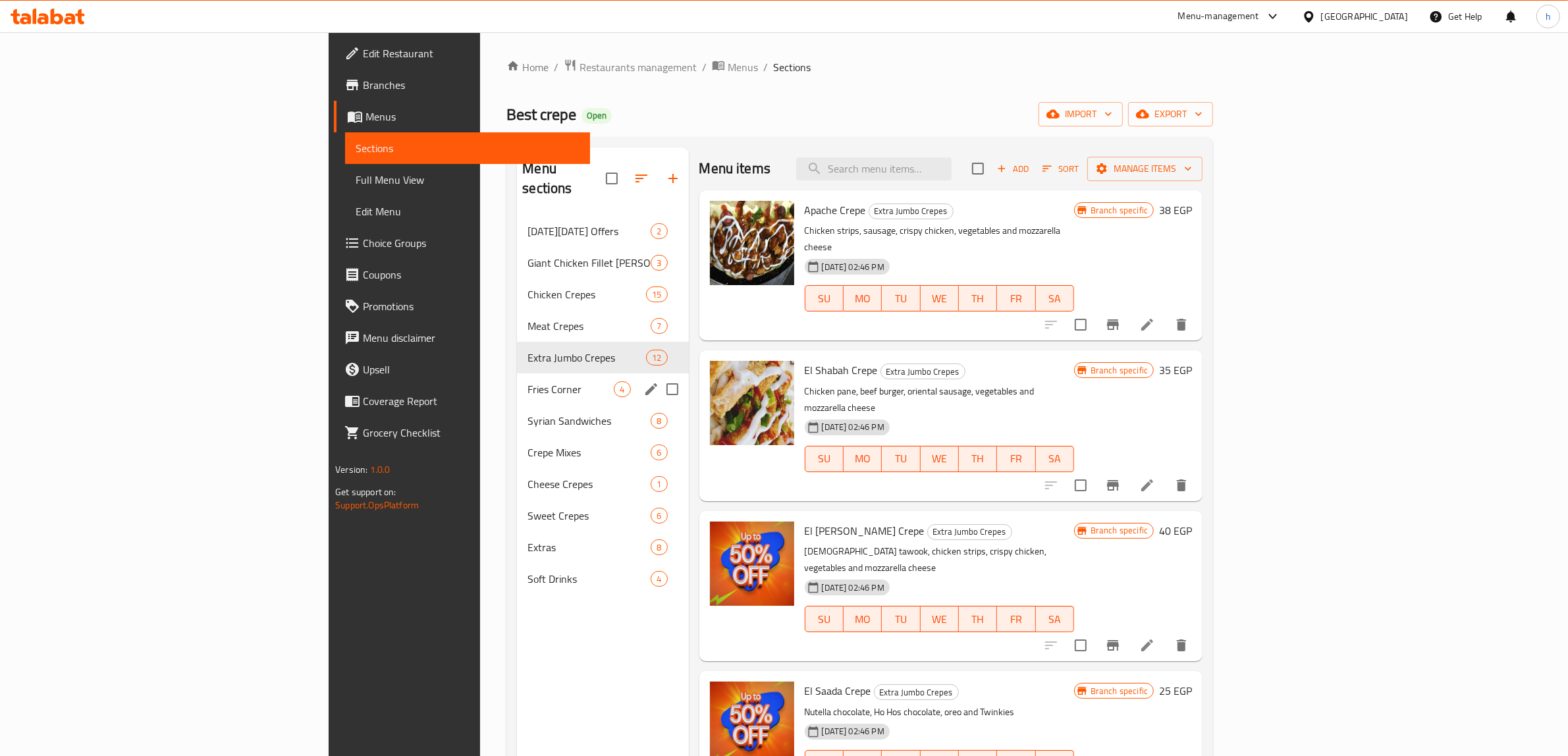
click at [517, 374] on div "Fries Corner 4" at bounding box center [603, 389] width 171 height 31
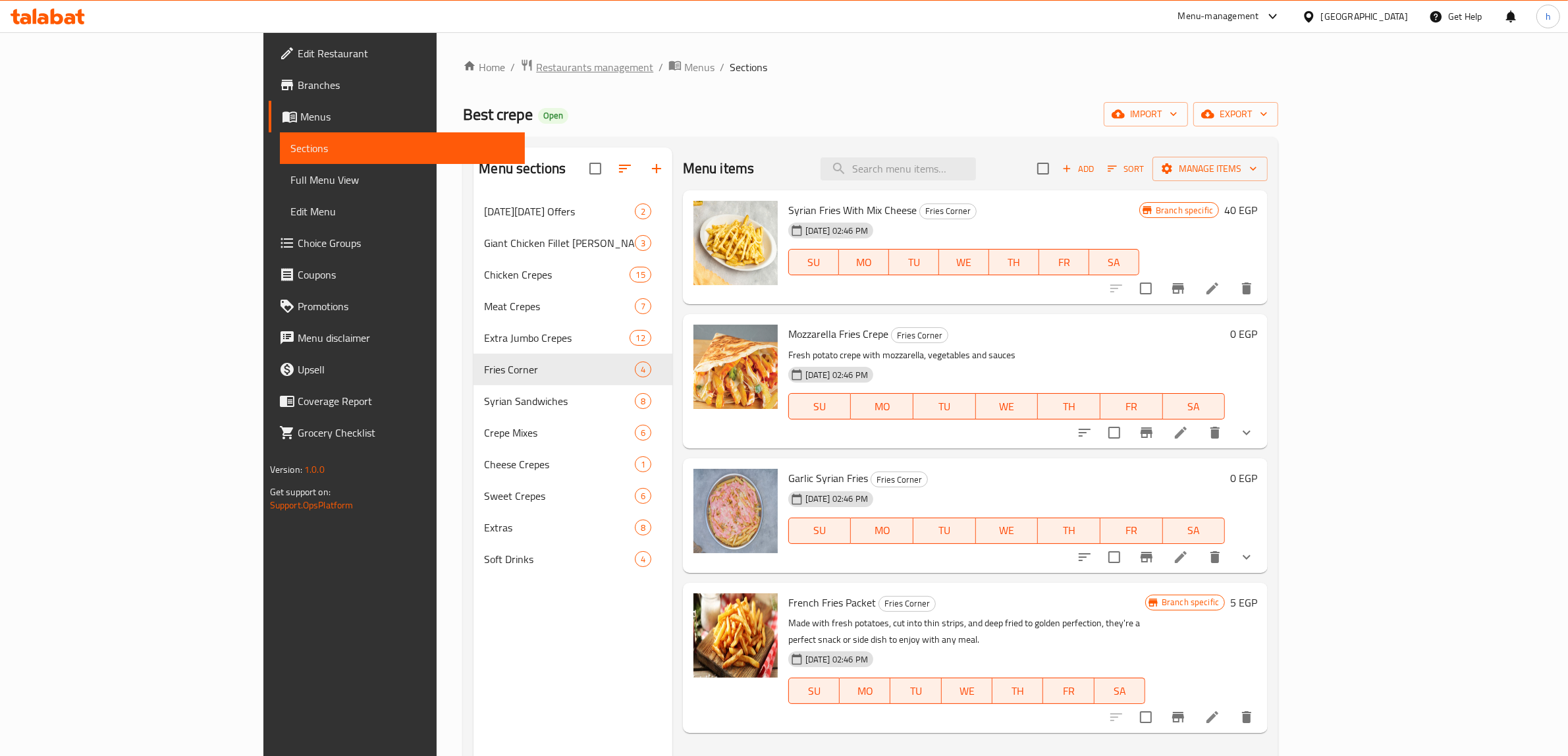
click at [536, 71] on span "Restaurants management" at bounding box center [595, 67] width 117 height 16
